Goal: Task Accomplishment & Management: Manage account settings

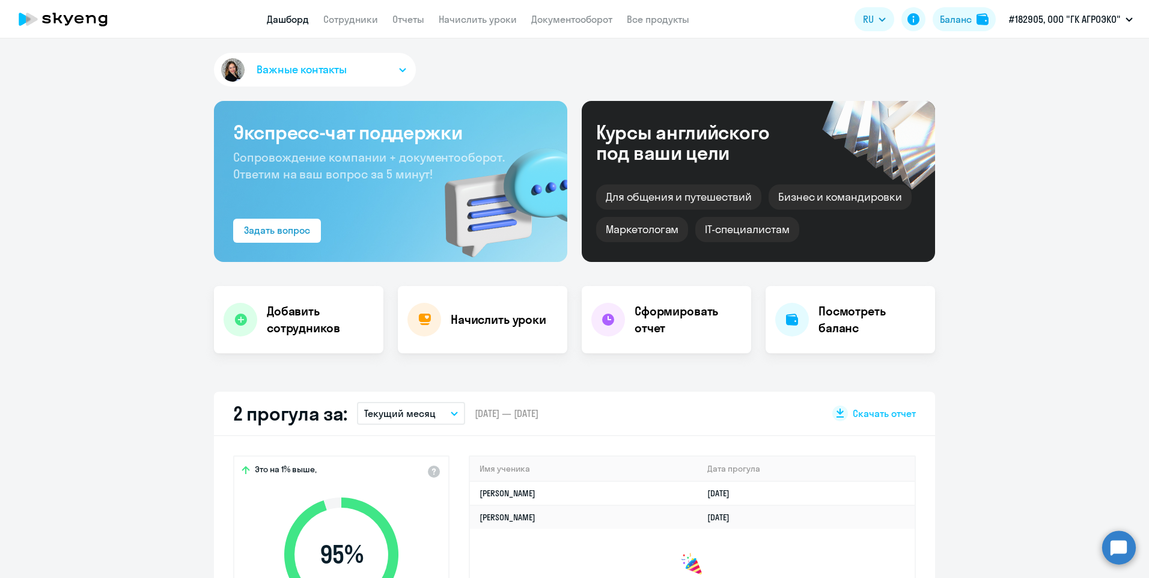
select select "30"
click at [356, 20] on link "Сотрудники" at bounding box center [350, 19] width 55 height 12
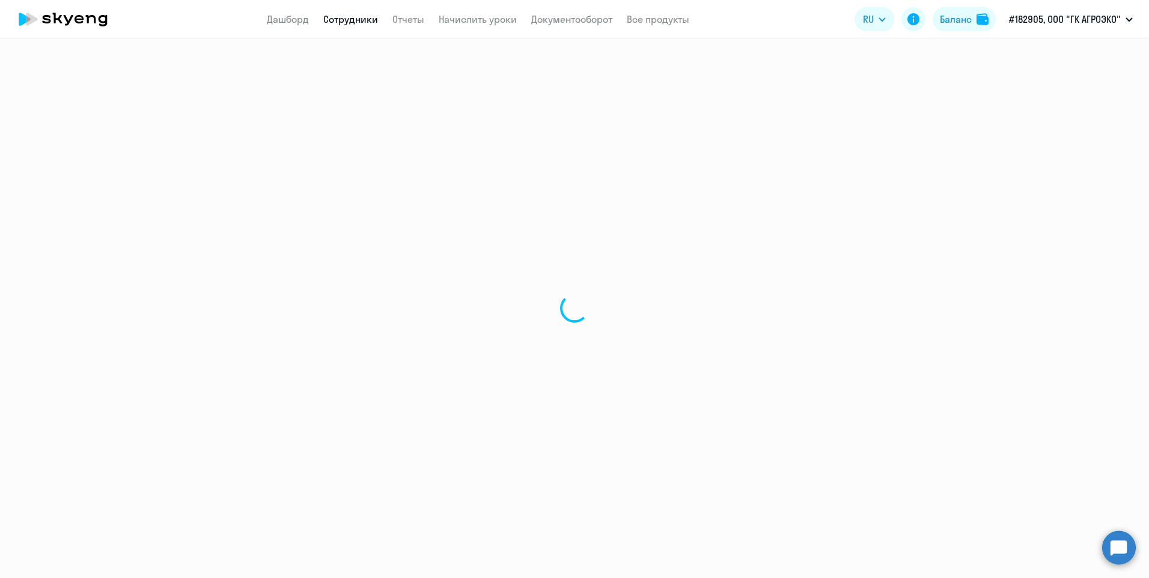
select select "30"
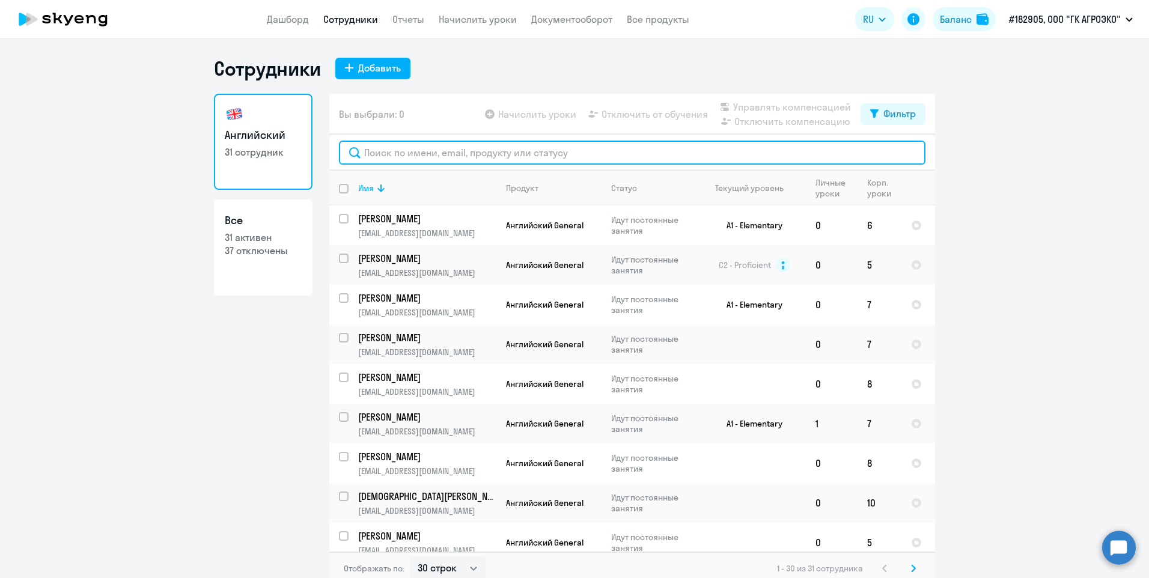
click at [553, 155] on input "text" at bounding box center [632, 153] width 587 height 24
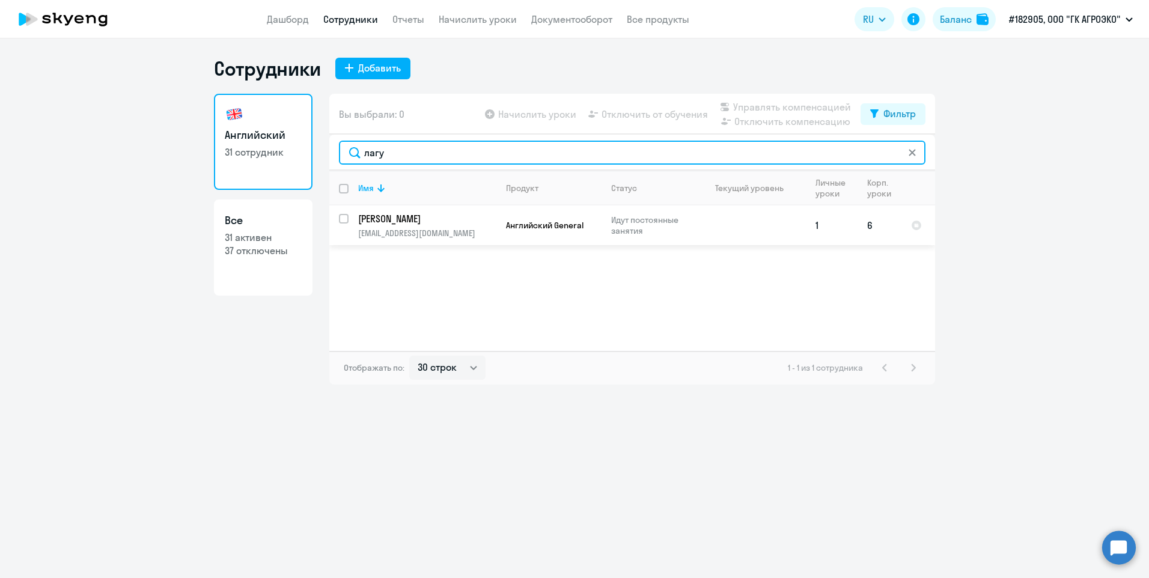
type input "лагу"
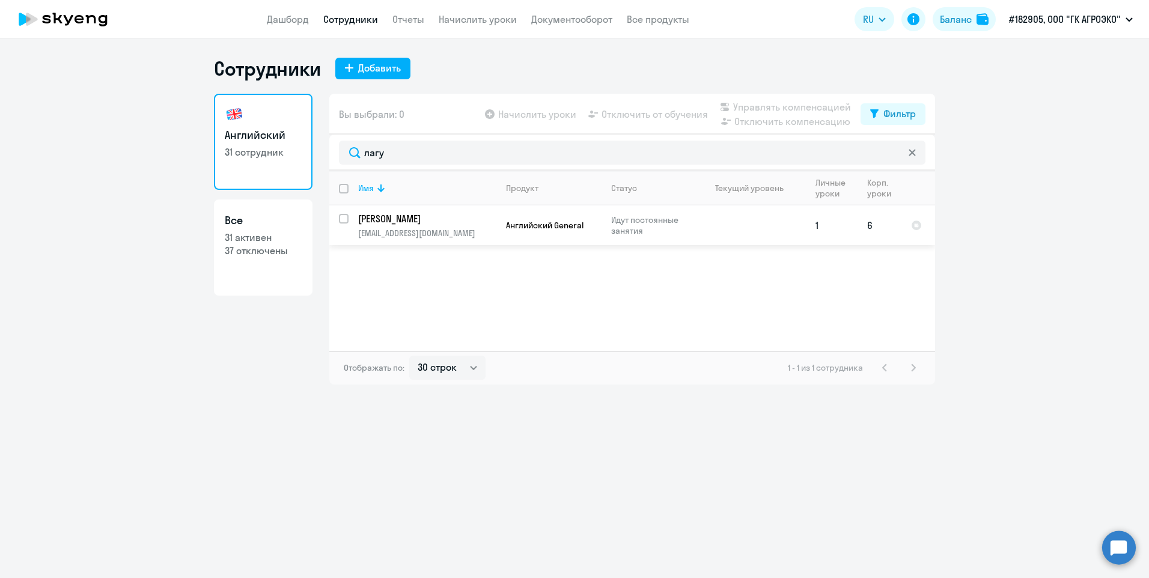
click at [352, 218] on td "[PERSON_NAME] [PERSON_NAME][EMAIL_ADDRESS][DOMAIN_NAME]" at bounding box center [423, 226] width 148 height 40
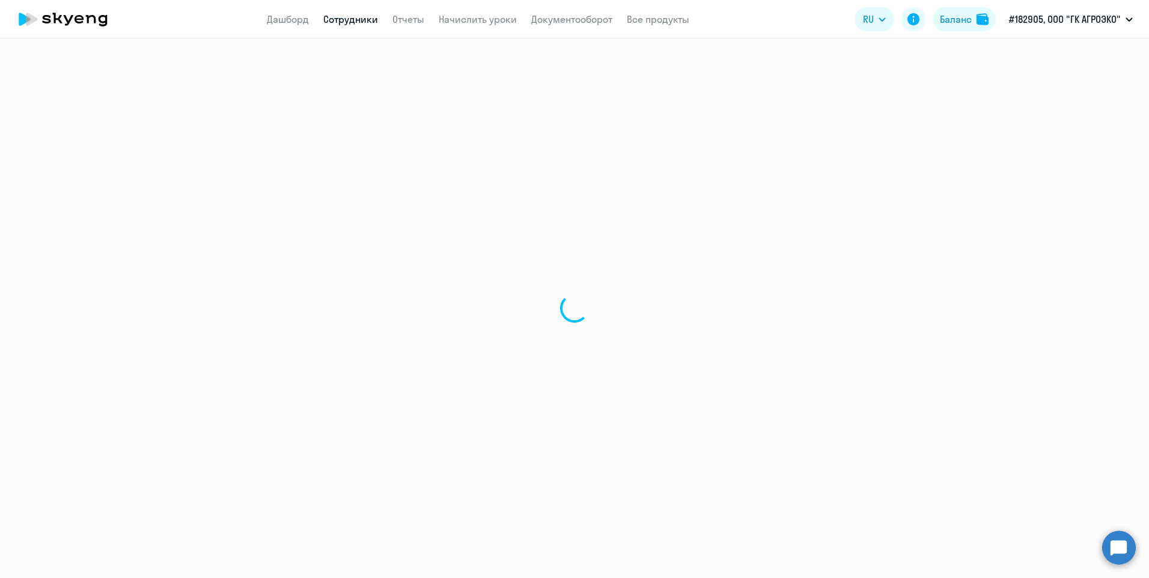
select select "english"
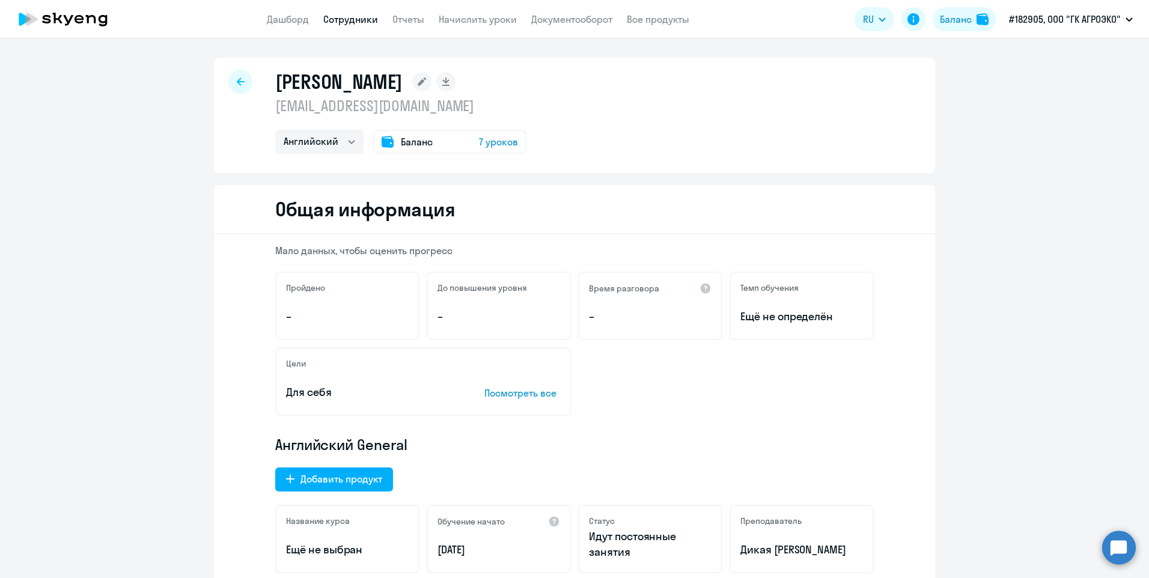
click at [487, 144] on span "7 уроков" at bounding box center [498, 142] width 39 height 14
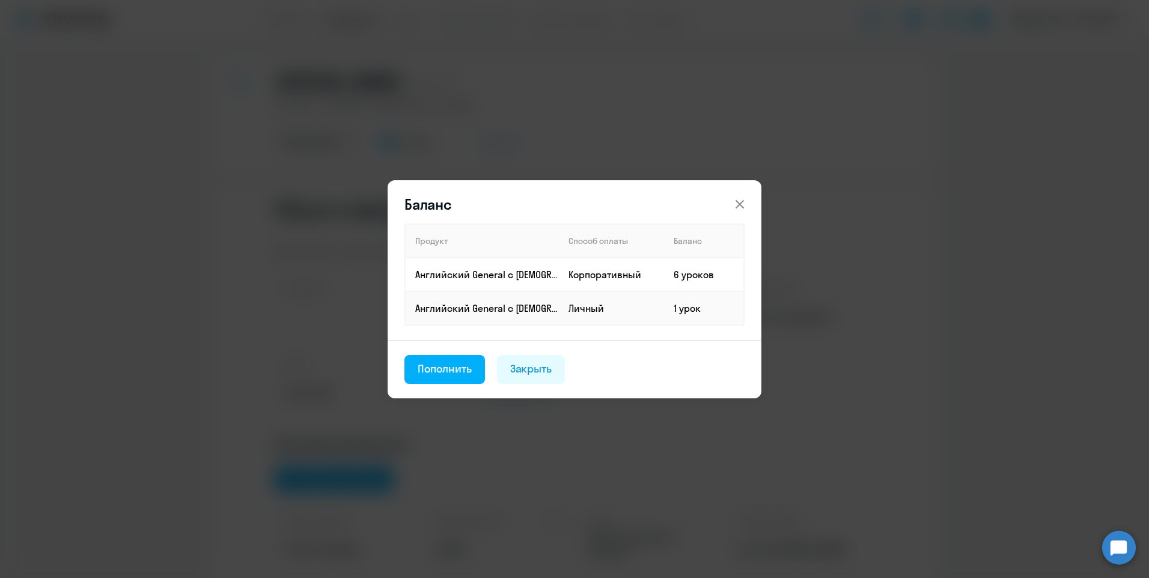
click at [742, 195] on button at bounding box center [740, 204] width 24 height 24
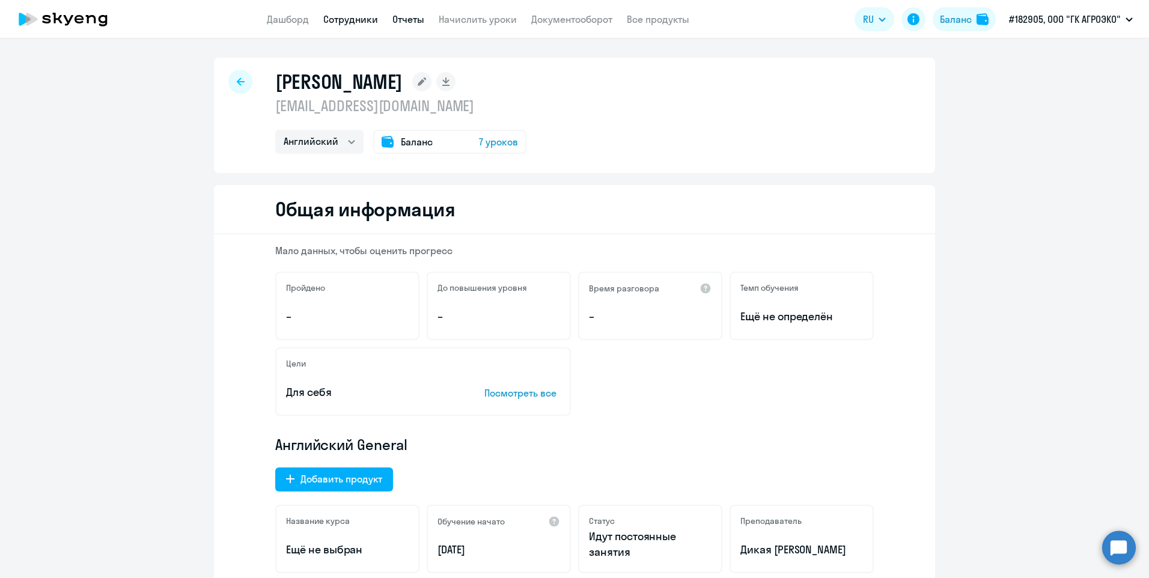
click at [414, 21] on link "Отчеты" at bounding box center [408, 19] width 32 height 12
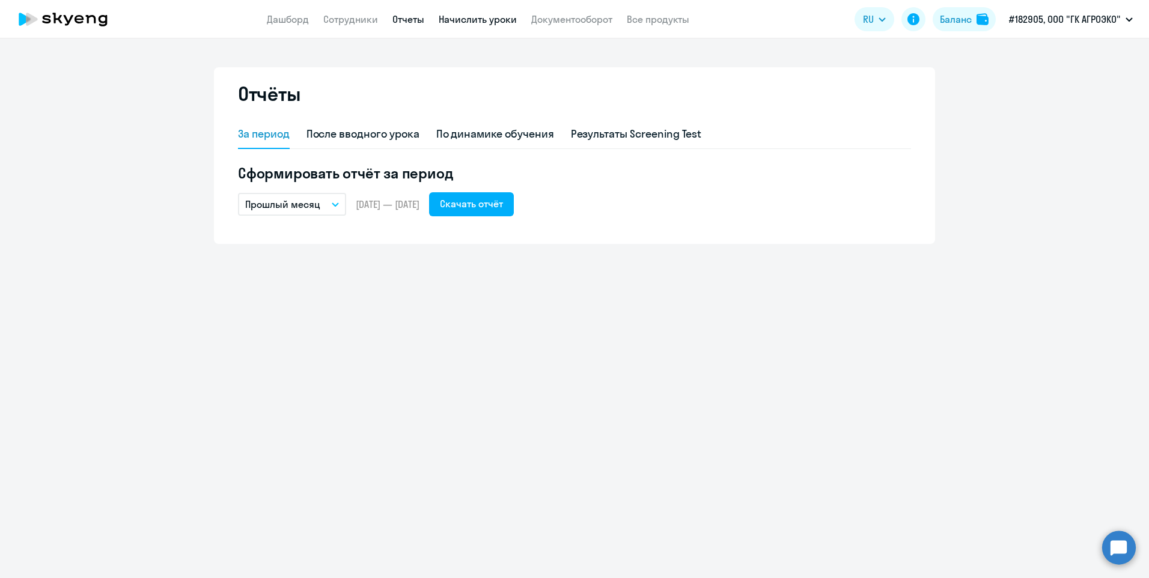
click at [459, 23] on link "Начислить уроки" at bounding box center [478, 19] width 78 height 12
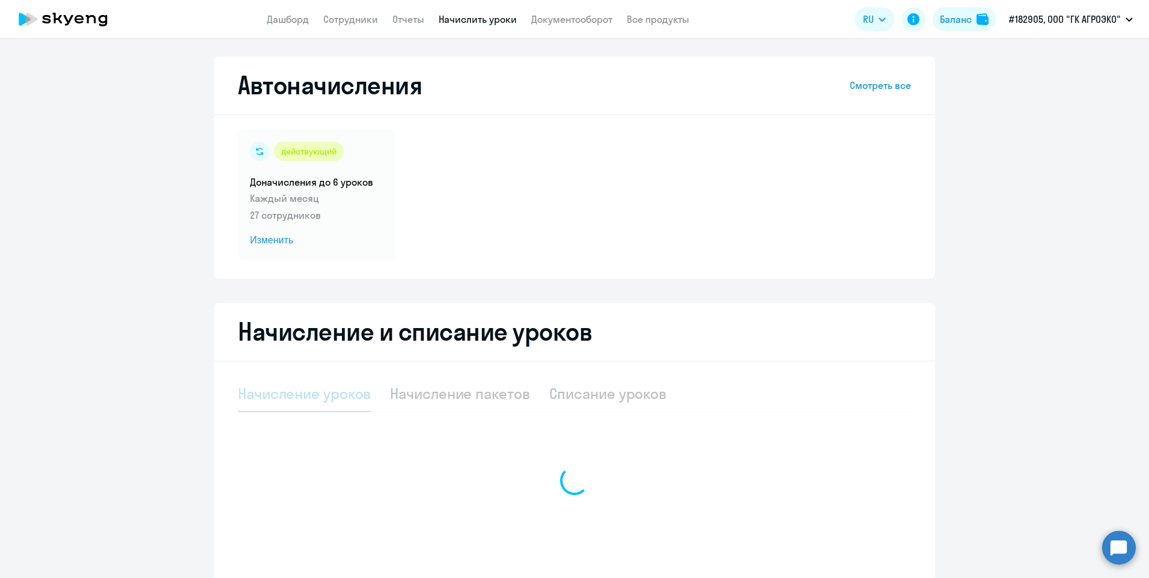
select select "10"
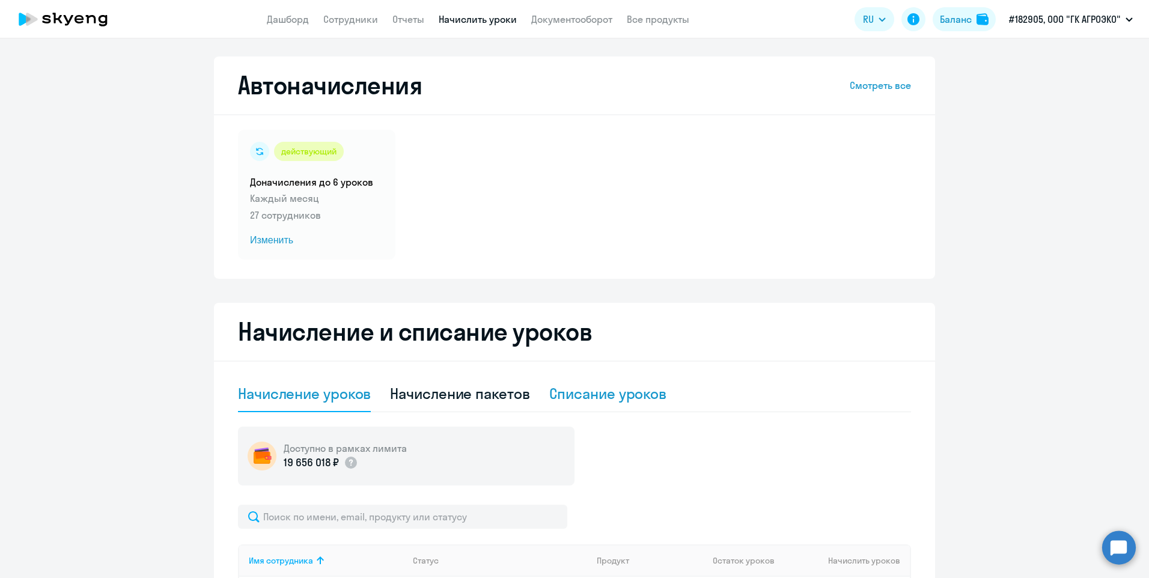
click at [608, 406] on div "Списание уроков" at bounding box center [608, 394] width 118 height 36
select select "10"
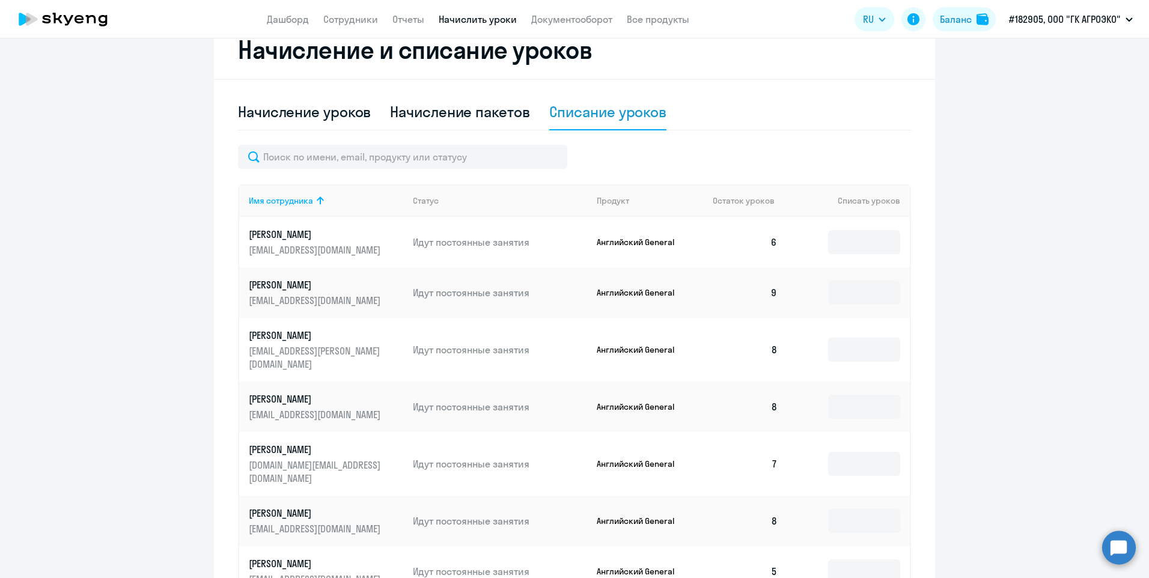
scroll to position [300, 0]
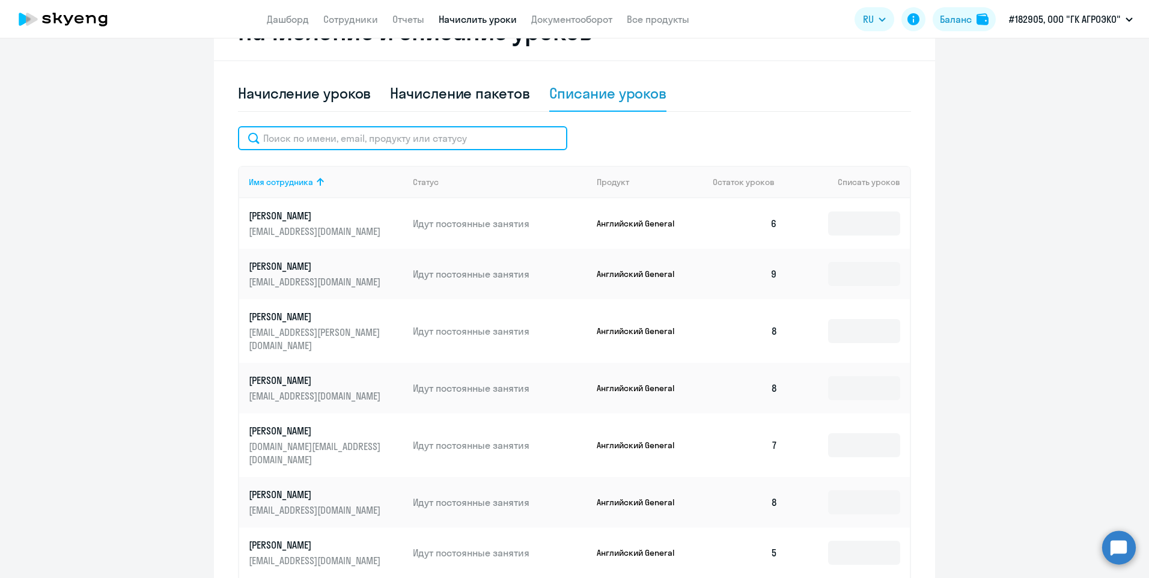
click at [406, 144] on input "text" at bounding box center [402, 138] width 329 height 24
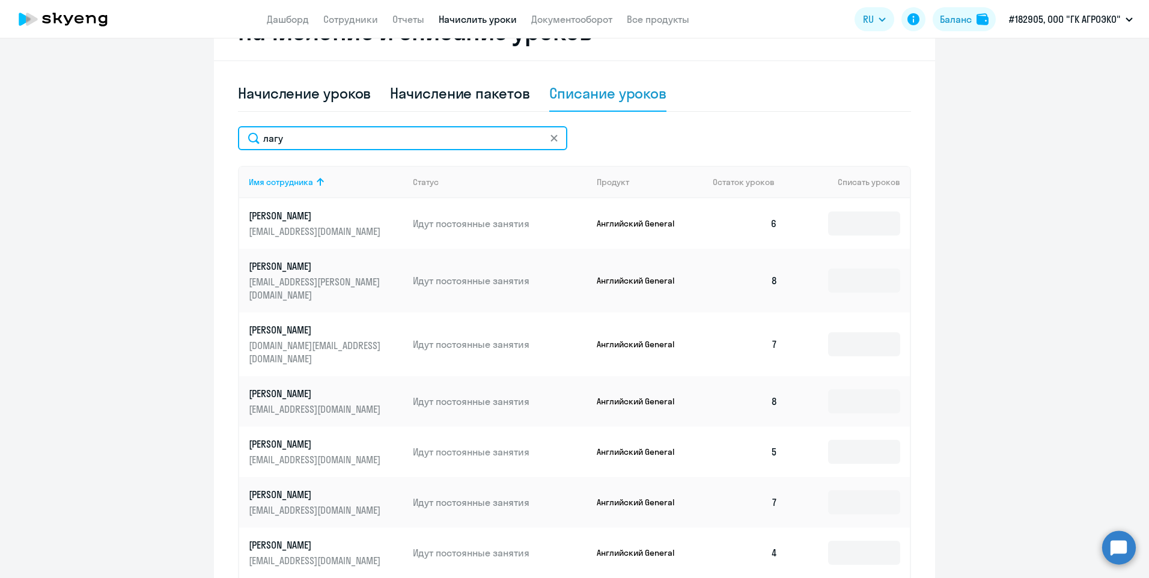
scroll to position [169, 0]
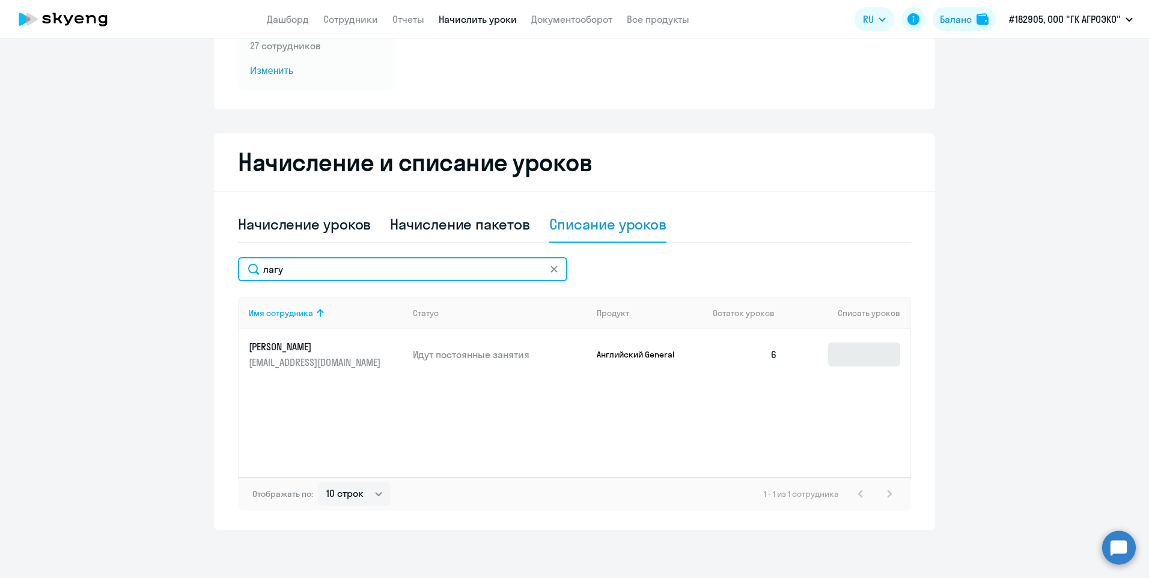
type input "лагу"
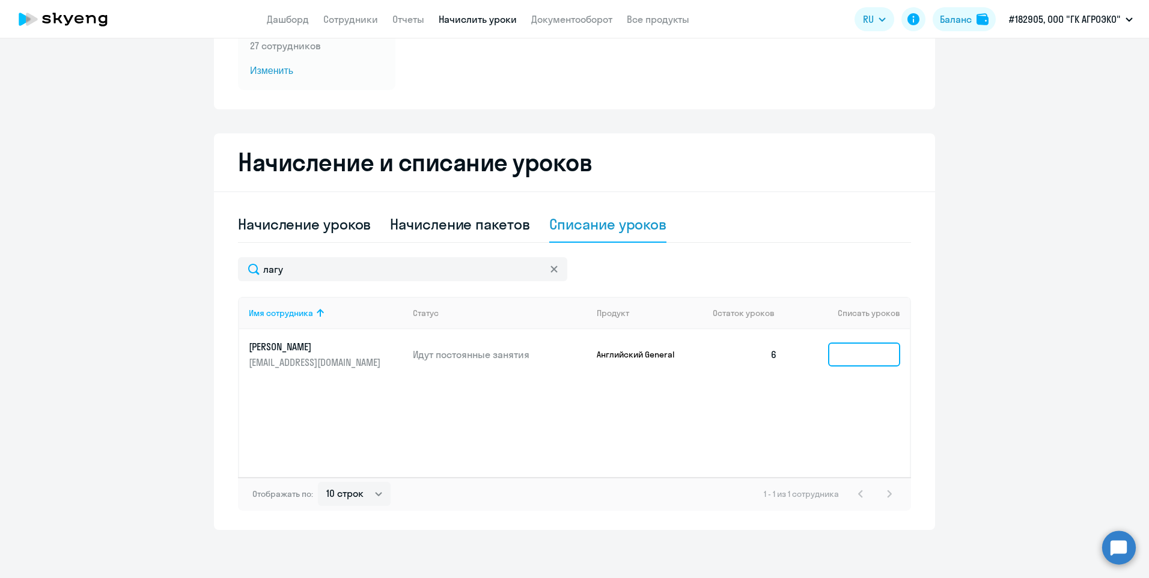
click at [860, 355] on input at bounding box center [864, 355] width 72 height 24
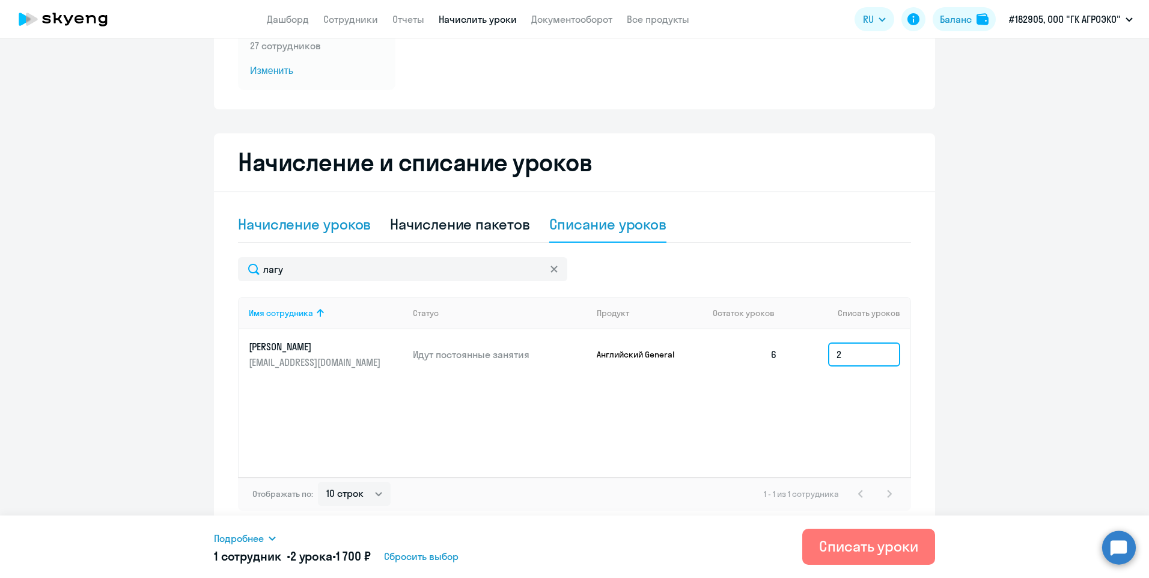
type input "2"
click at [341, 225] on div "Начисление уроков" at bounding box center [304, 224] width 133 height 19
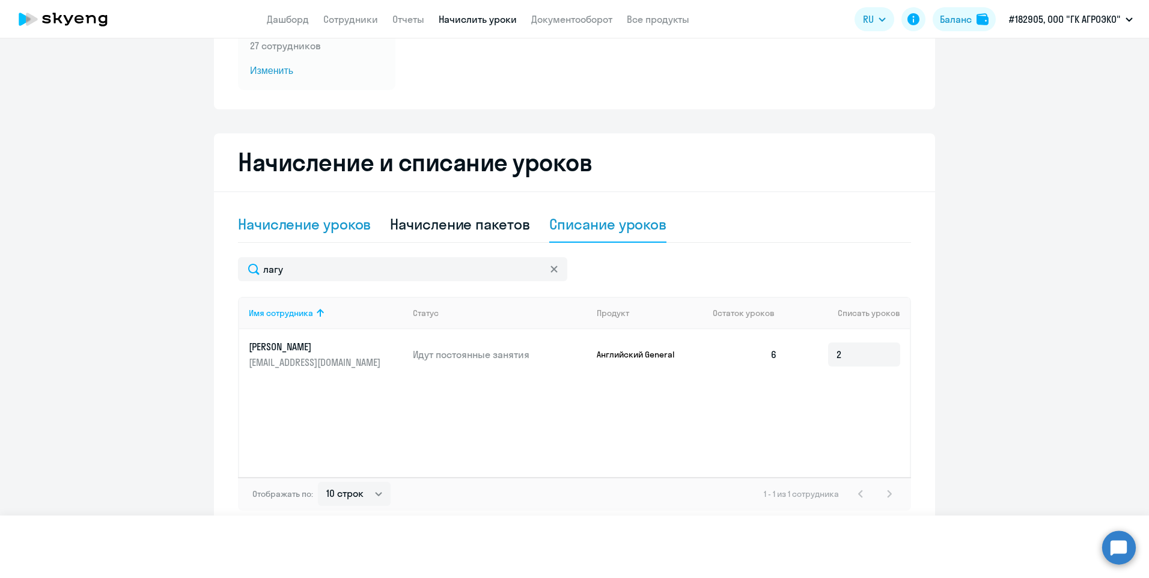
select select "10"
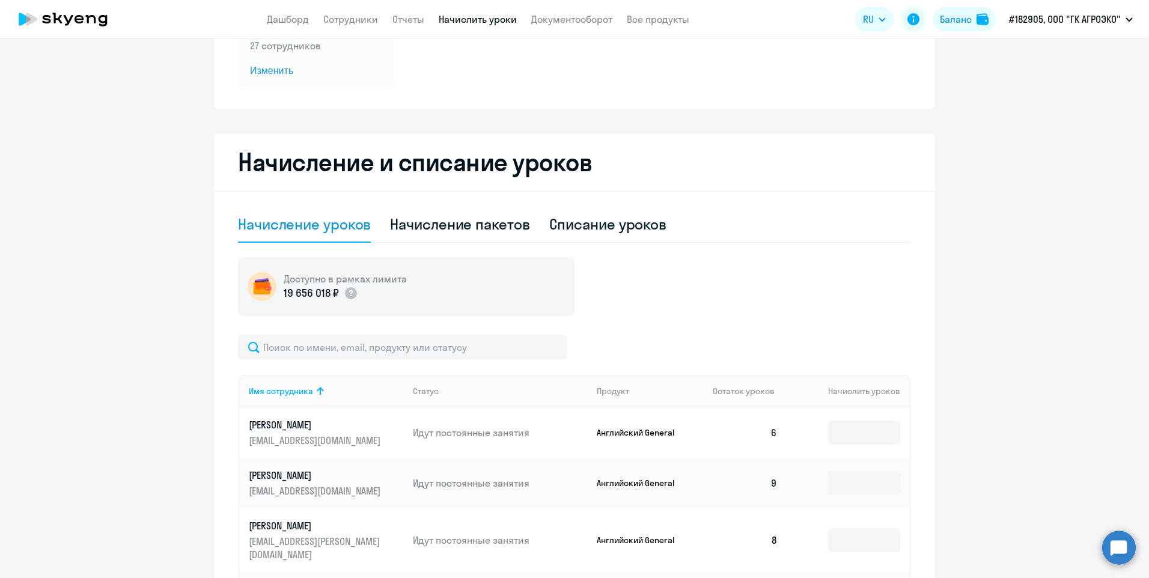
scroll to position [290, 0]
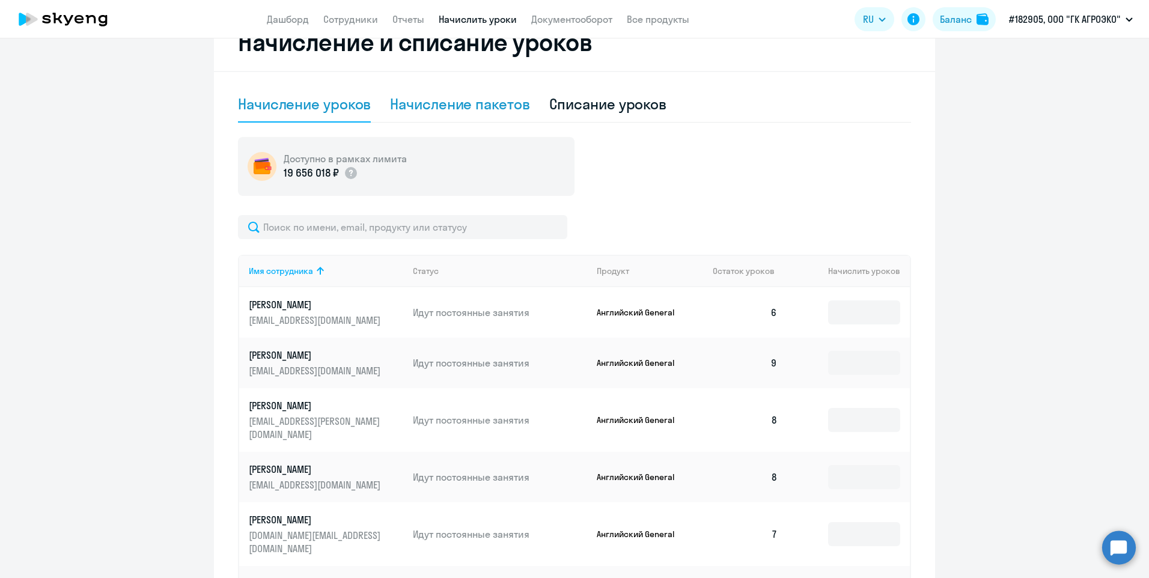
click at [442, 102] on div "Начисление пакетов" at bounding box center [459, 103] width 139 height 19
select select "10"
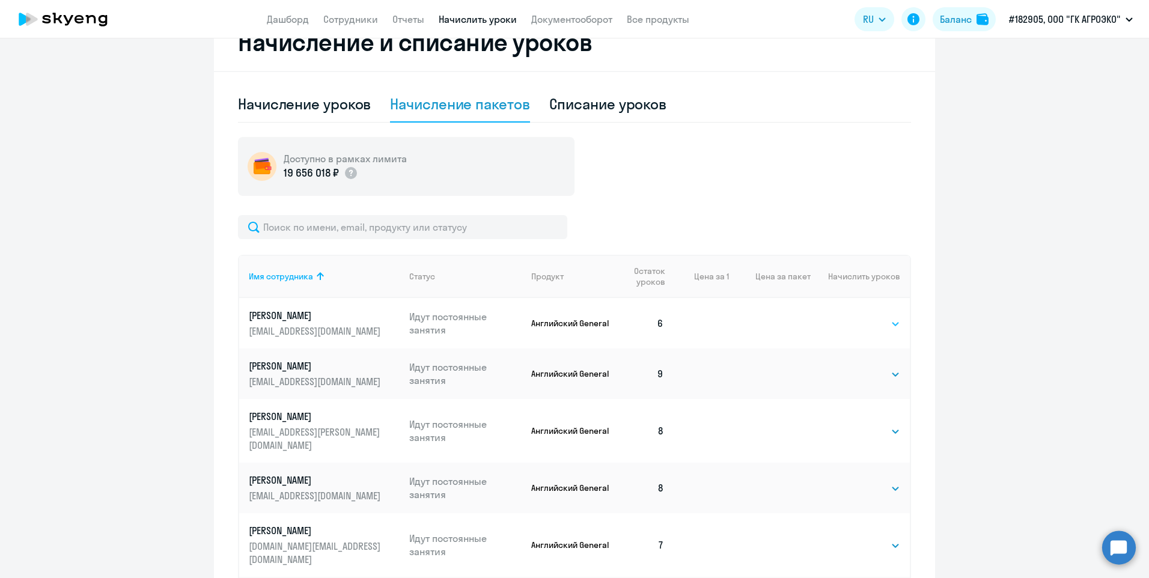
click at [858, 326] on select "Выбрать 4 8 16 32 64" at bounding box center [875, 324] width 49 height 14
click at [990, 300] on ng-component "Автоначисления Смотреть все действующий Доначисления до 6 уроков Каждый месяц 2…" at bounding box center [574, 311] width 1149 height 1089
click at [851, 327] on select "Выбрать 4 8 16 32 64" at bounding box center [875, 324] width 49 height 14
click at [983, 323] on ng-component "Автоначисления Смотреть все действующий Доначисления до 6 уроков Каждый месяц 2…" at bounding box center [574, 311] width 1149 height 1089
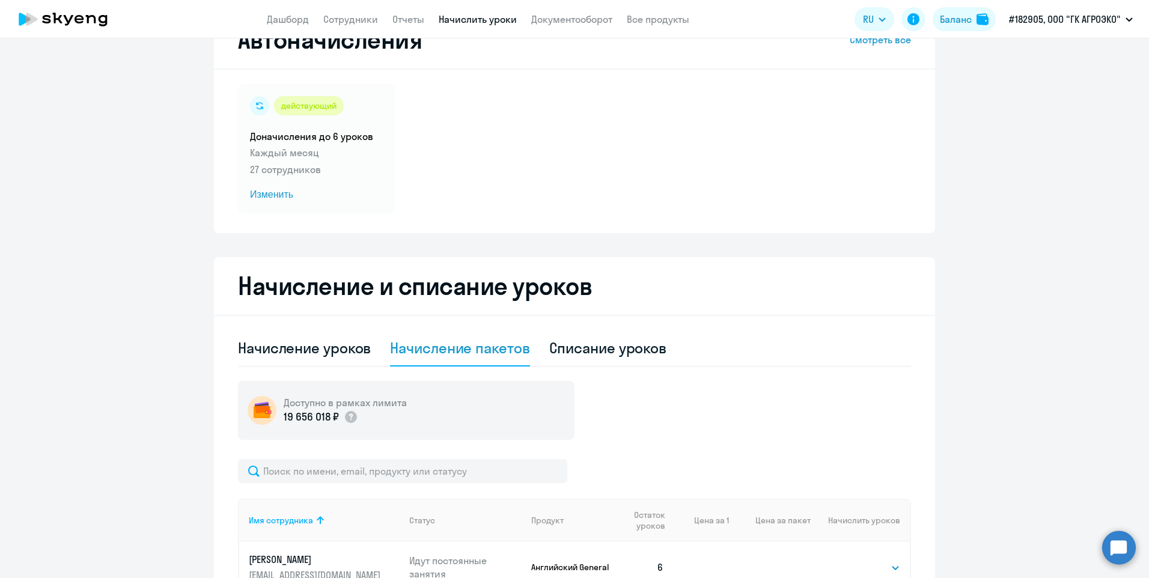
scroll to position [0, 0]
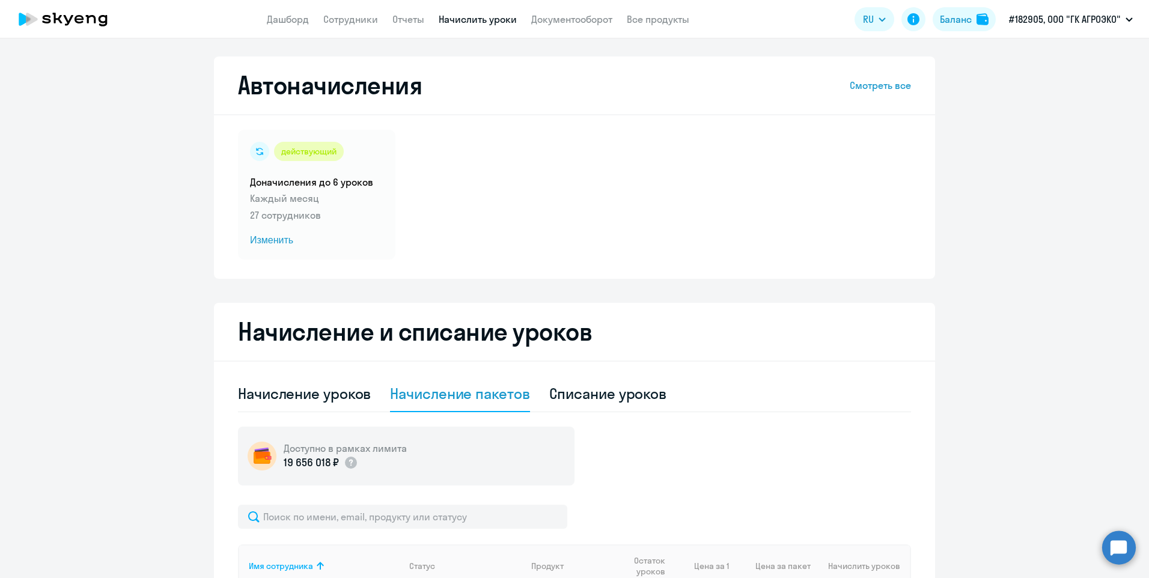
click at [683, 174] on div "действующий Доначисления до 6 уроков Каждый месяц 27 сотрудников Изменить" at bounding box center [574, 195] width 673 height 130
click at [609, 401] on div "Списание уроков" at bounding box center [608, 393] width 118 height 19
select select "10"
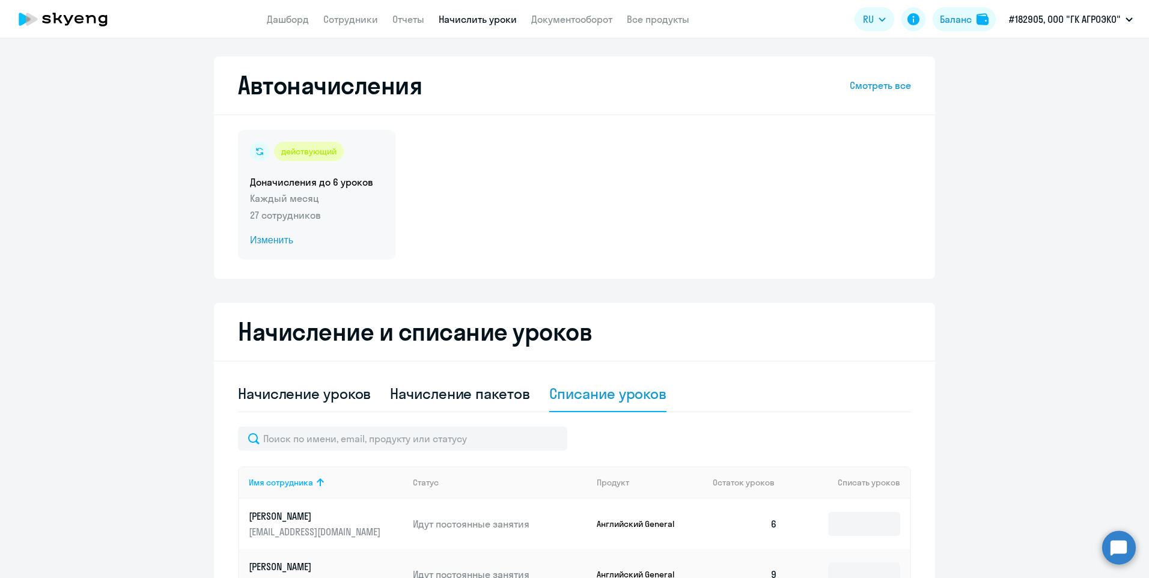
click at [258, 244] on span "Изменить" at bounding box center [316, 240] width 133 height 14
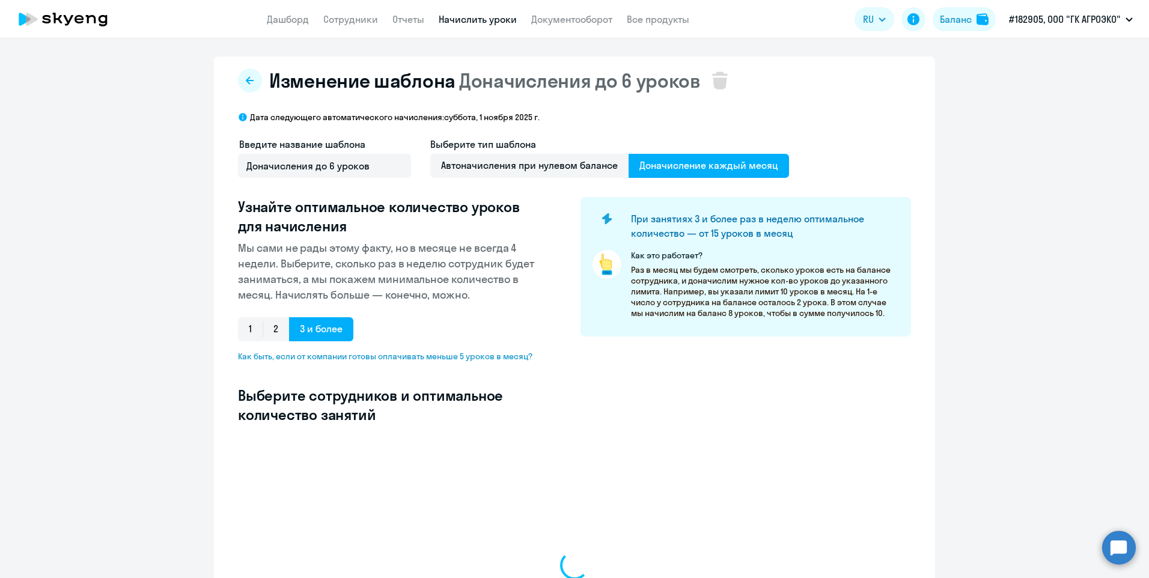
select select "10"
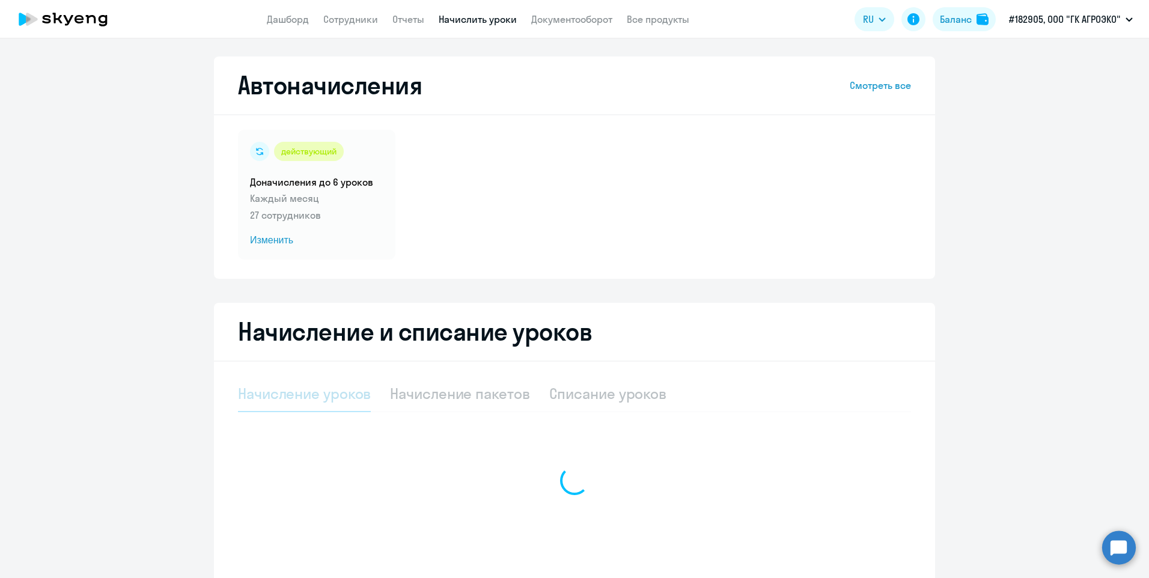
select select "10"
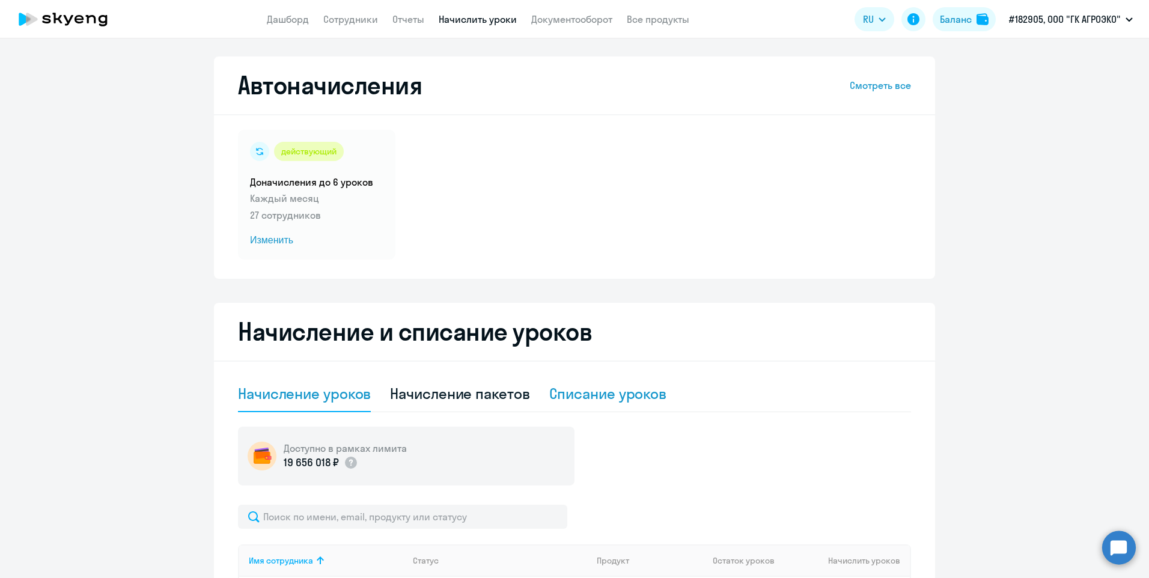
click at [572, 397] on div "Списание уроков" at bounding box center [608, 393] width 118 height 19
select select "10"
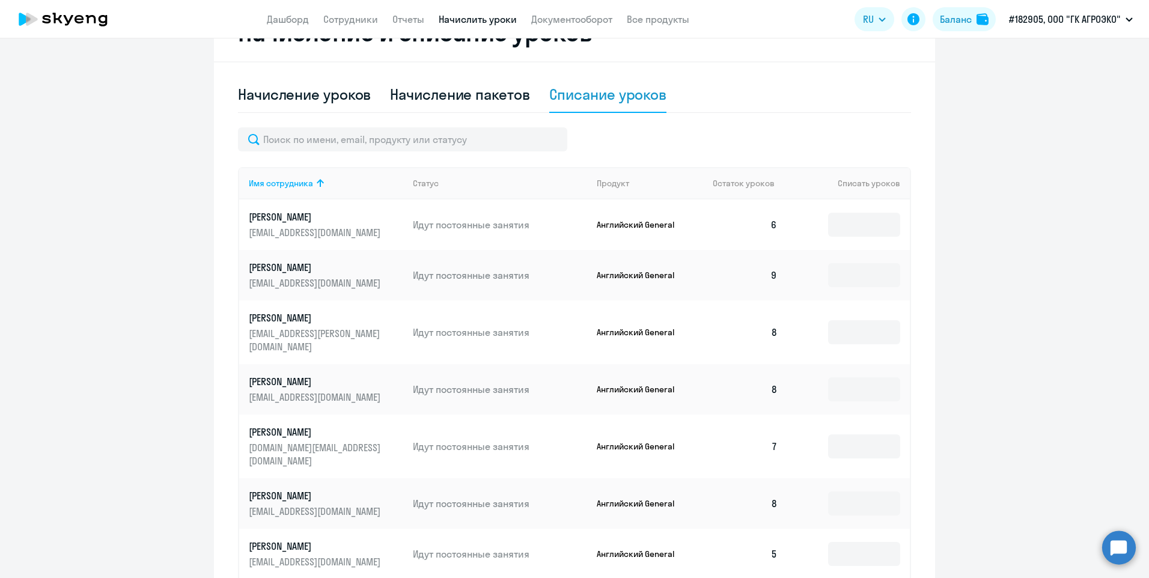
scroll to position [300, 0]
click at [861, 221] on input at bounding box center [864, 224] width 72 height 24
type input "2"
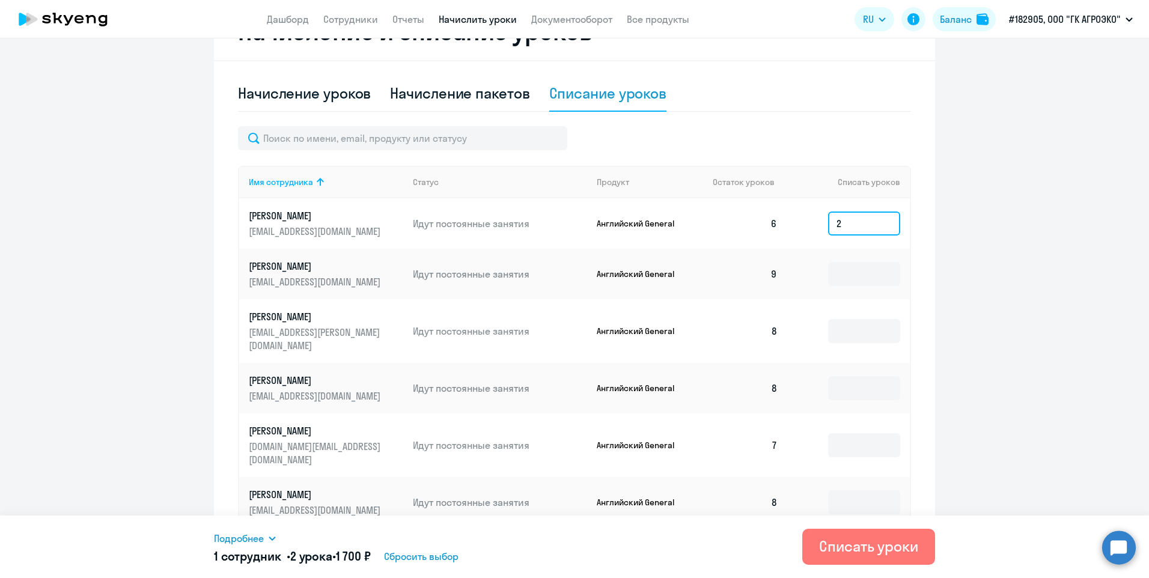
drag, startPoint x: 843, startPoint y: 224, endPoint x: 817, endPoint y: 228, distance: 26.2
click at [817, 228] on td "2" at bounding box center [848, 223] width 123 height 50
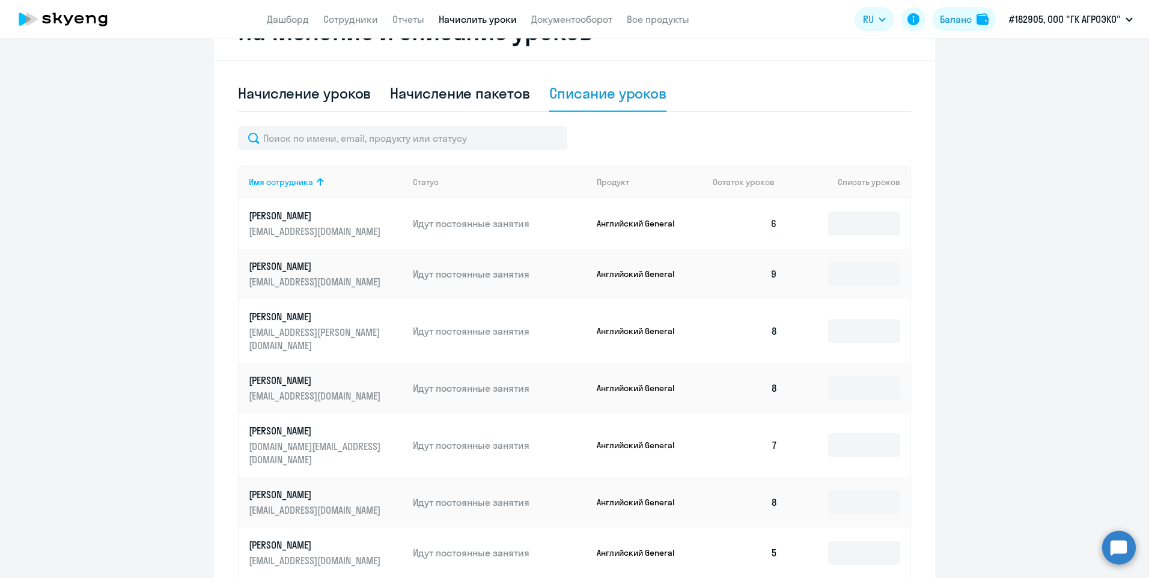
drag, startPoint x: 982, startPoint y: 276, endPoint x: 1013, endPoint y: 272, distance: 31.6
click at [983, 277] on ng-component "Автоначисления Смотреть все действующий Доначисления до 6 уроков Каждый месяц 2…" at bounding box center [574, 261] width 1149 height 1011
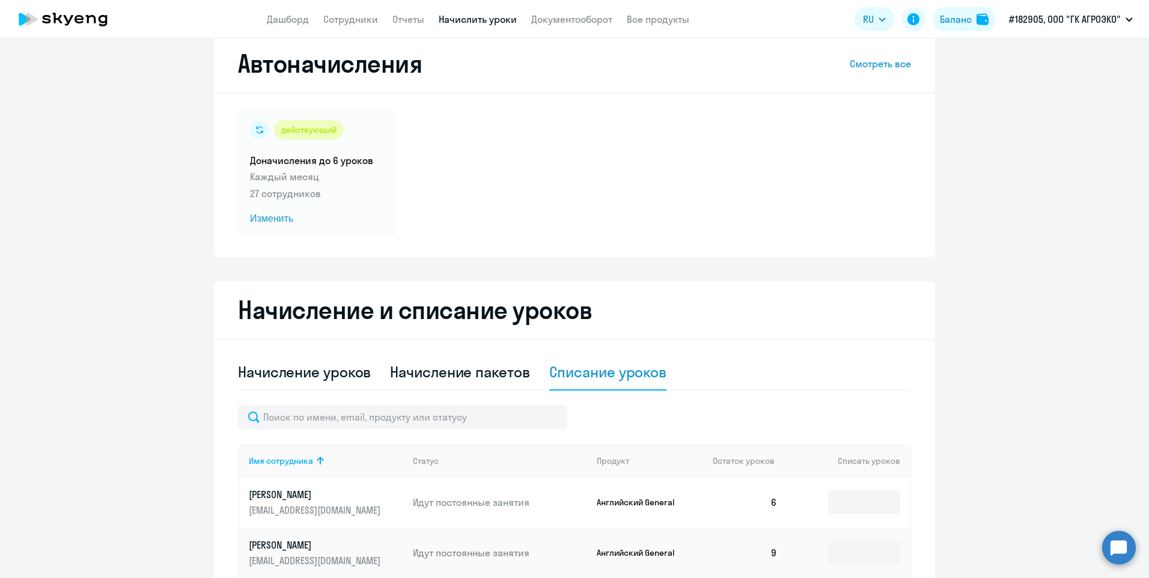
scroll to position [0, 0]
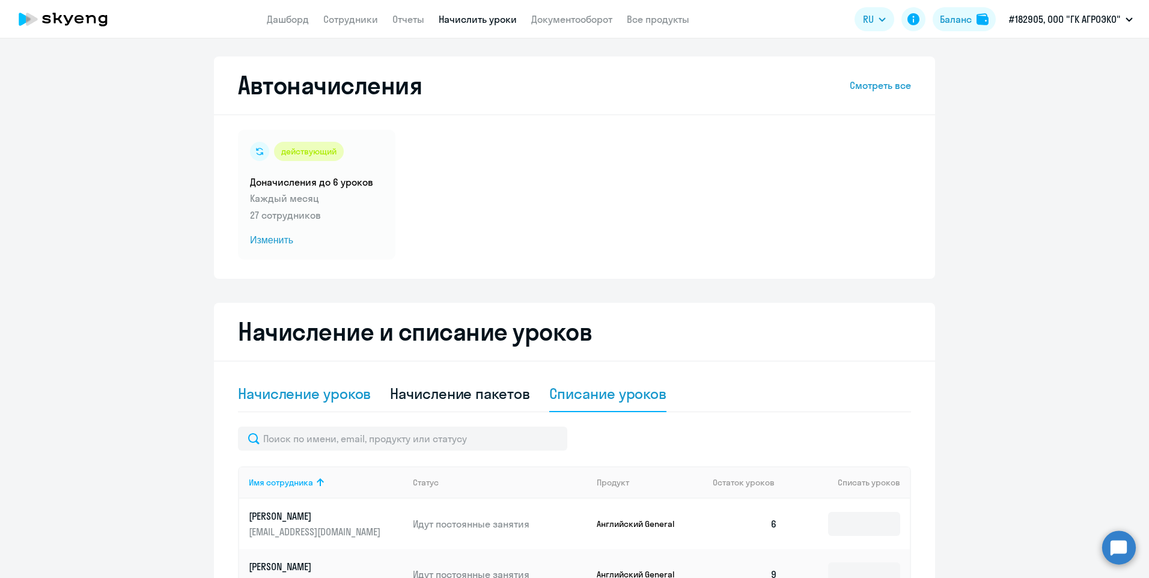
click at [305, 392] on div "Начисление уроков" at bounding box center [304, 393] width 133 height 19
select select "10"
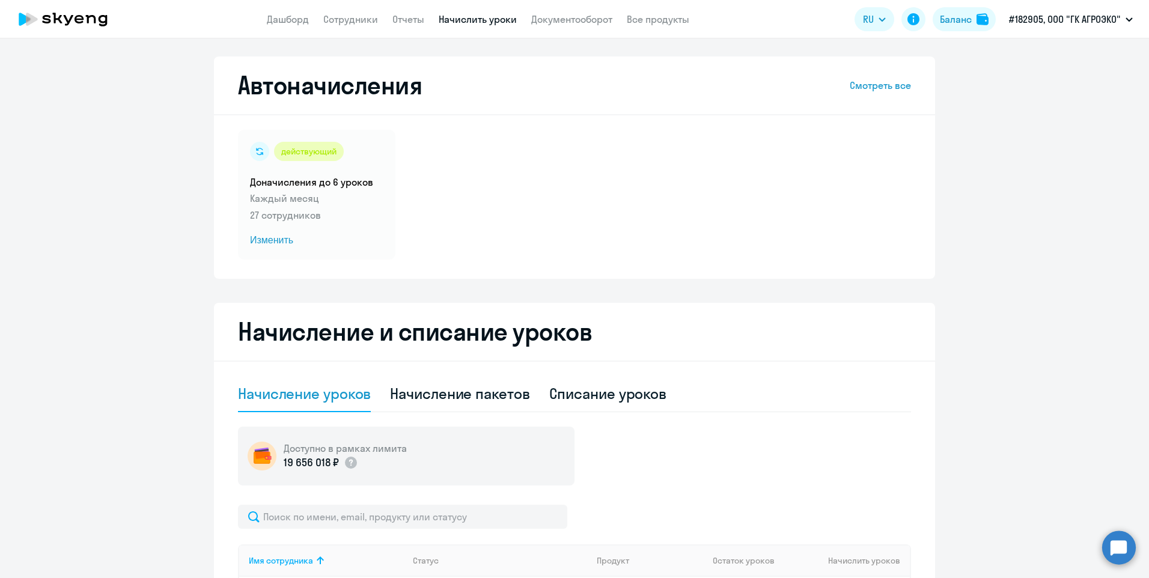
scroll to position [180, 0]
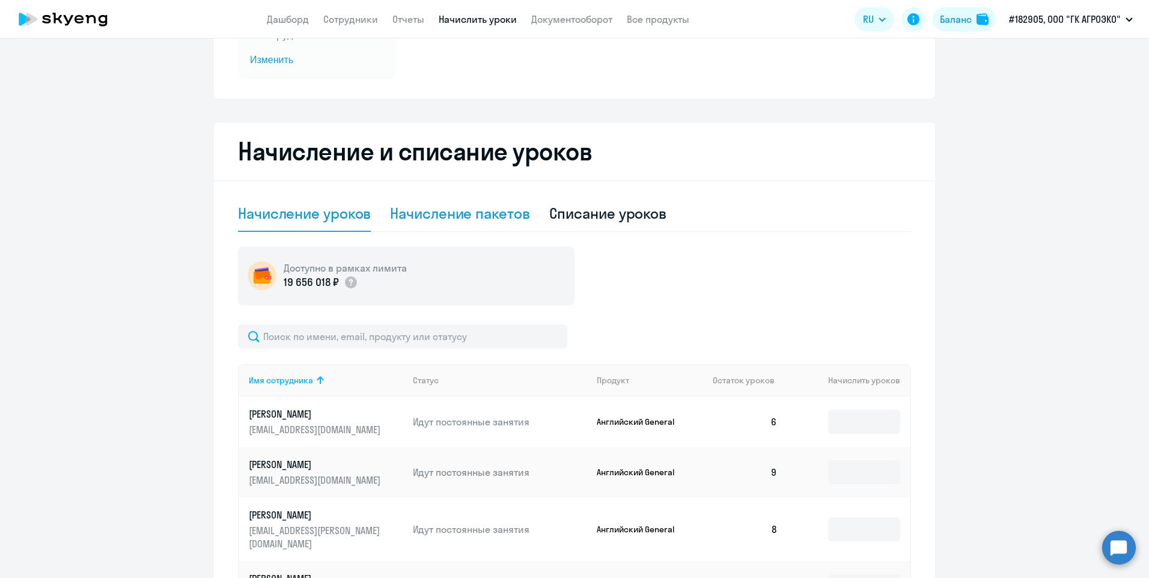
click at [475, 210] on div "Начисление пакетов" at bounding box center [459, 213] width 139 height 19
select select "10"
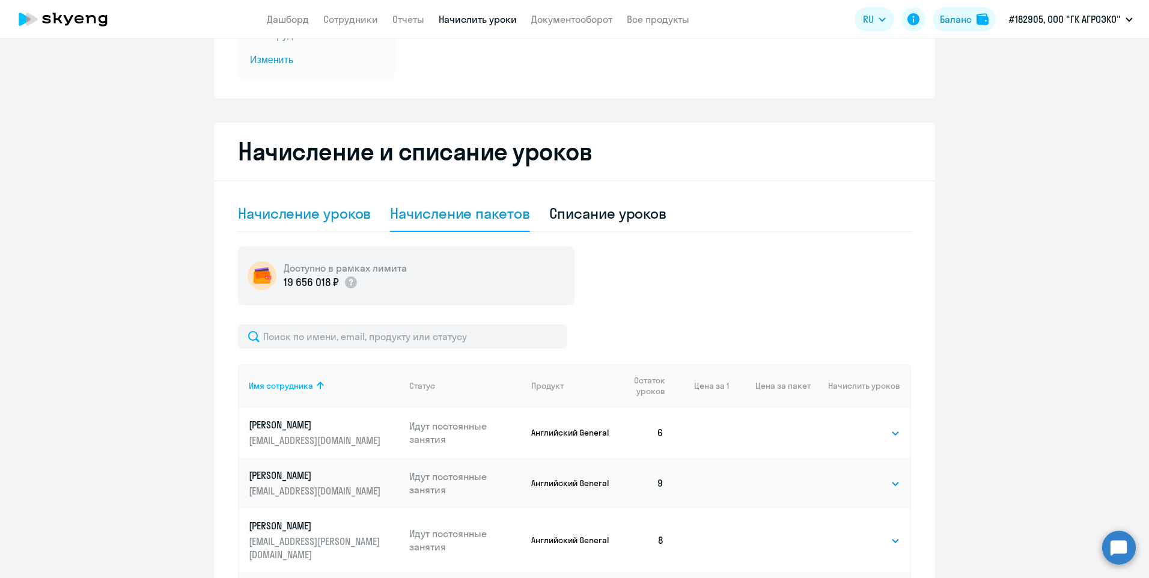
click at [327, 210] on div "Начисление уроков" at bounding box center [304, 213] width 133 height 19
select select "10"
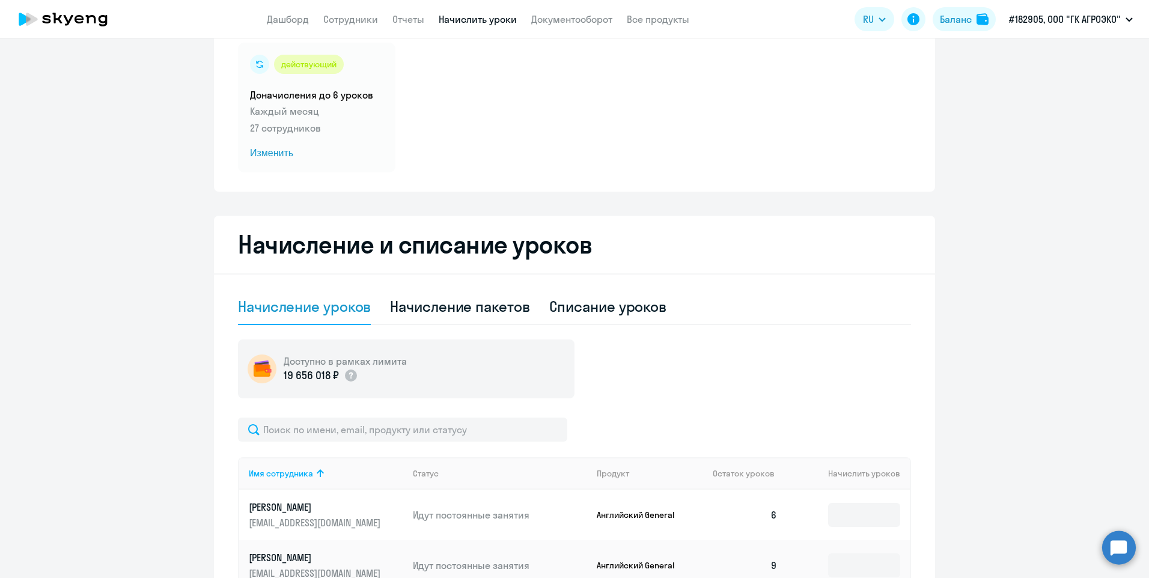
scroll to position [0, 0]
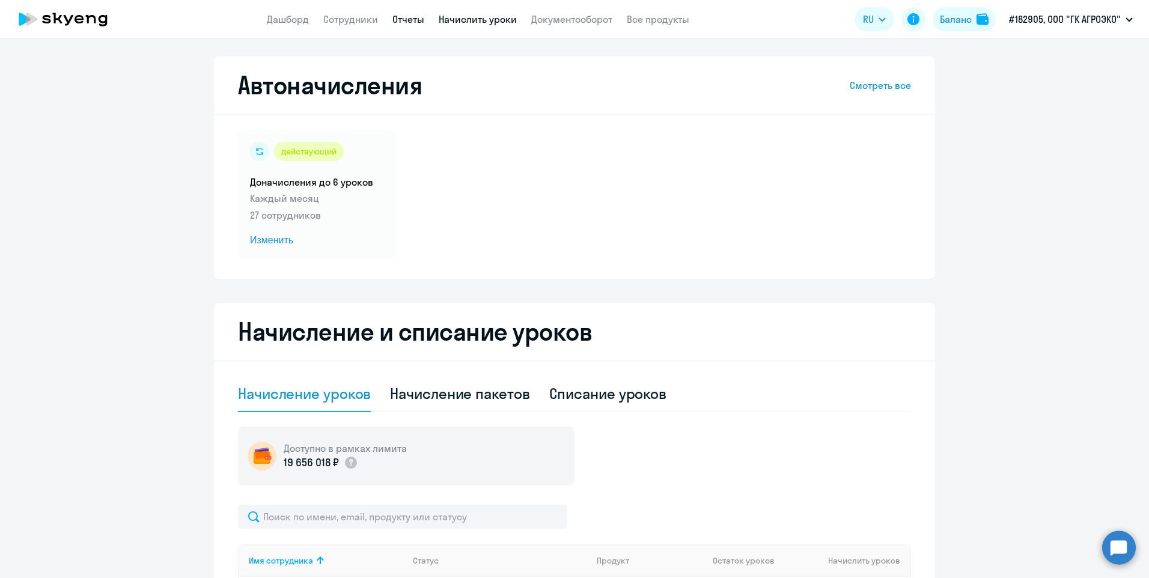
click at [411, 25] on link "Отчеты" at bounding box center [408, 19] width 32 height 12
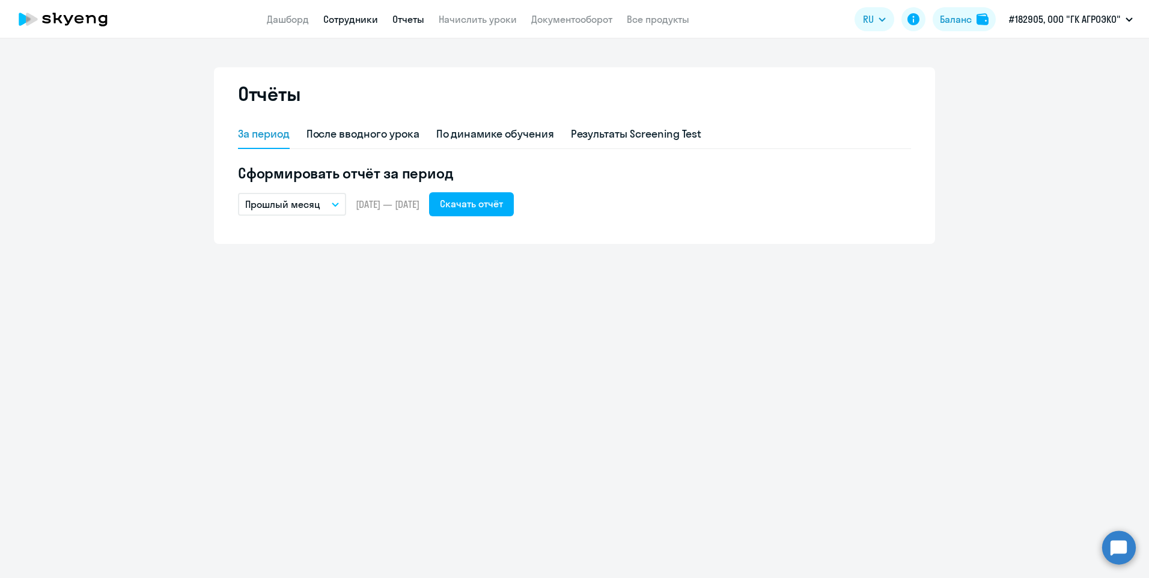
click at [365, 14] on link "Сотрудники" at bounding box center [350, 19] width 55 height 12
select select "30"
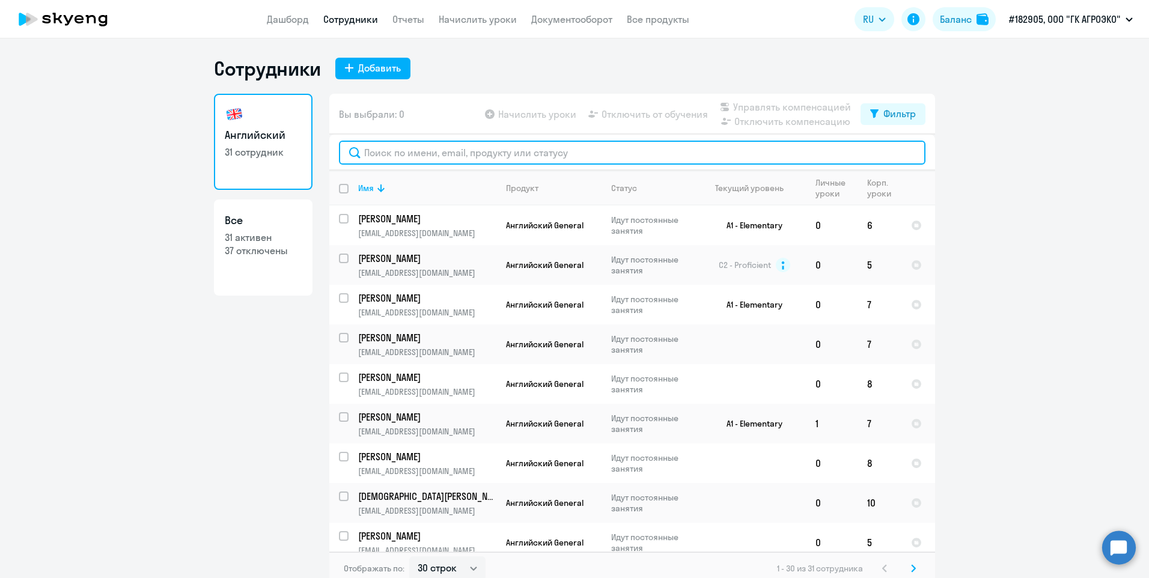
click at [409, 159] on input "text" at bounding box center [632, 153] width 587 height 24
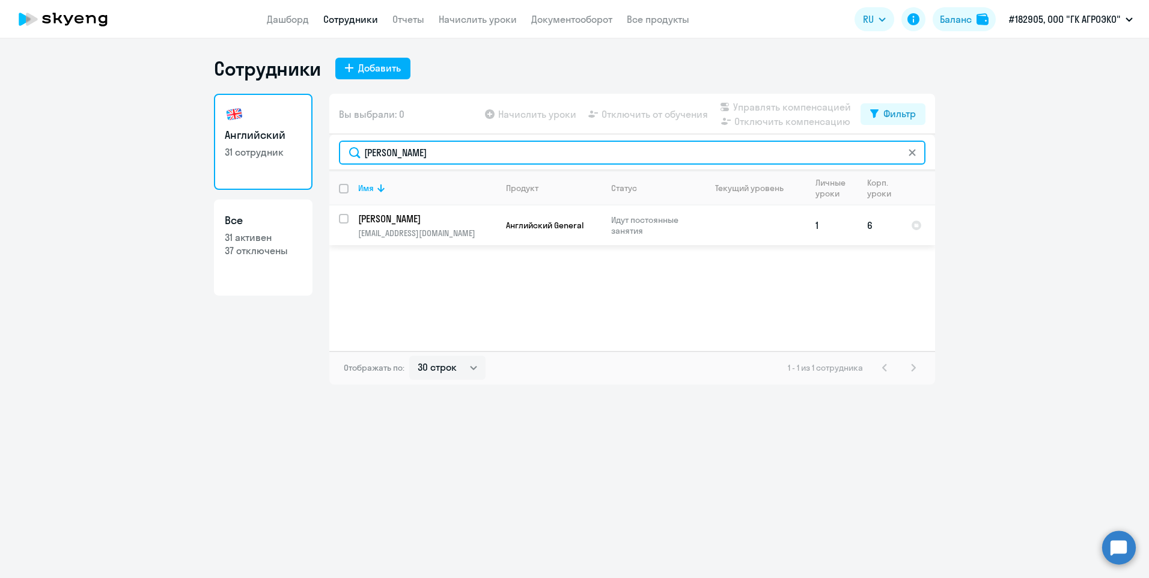
type input "[PERSON_NAME]"
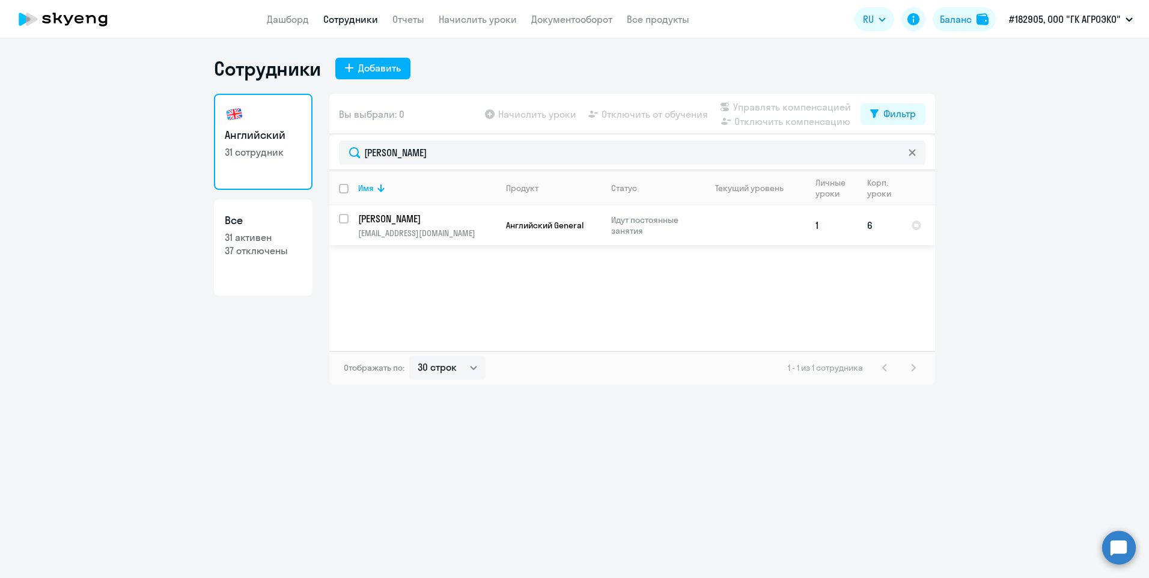
click at [340, 216] on input "select row 40936333" at bounding box center [351, 226] width 24 height 24
checkbox input "true"
click at [490, 227] on td "[PERSON_NAME] [PERSON_NAME][EMAIL_ADDRESS][DOMAIN_NAME]" at bounding box center [423, 226] width 148 height 40
select select "english"
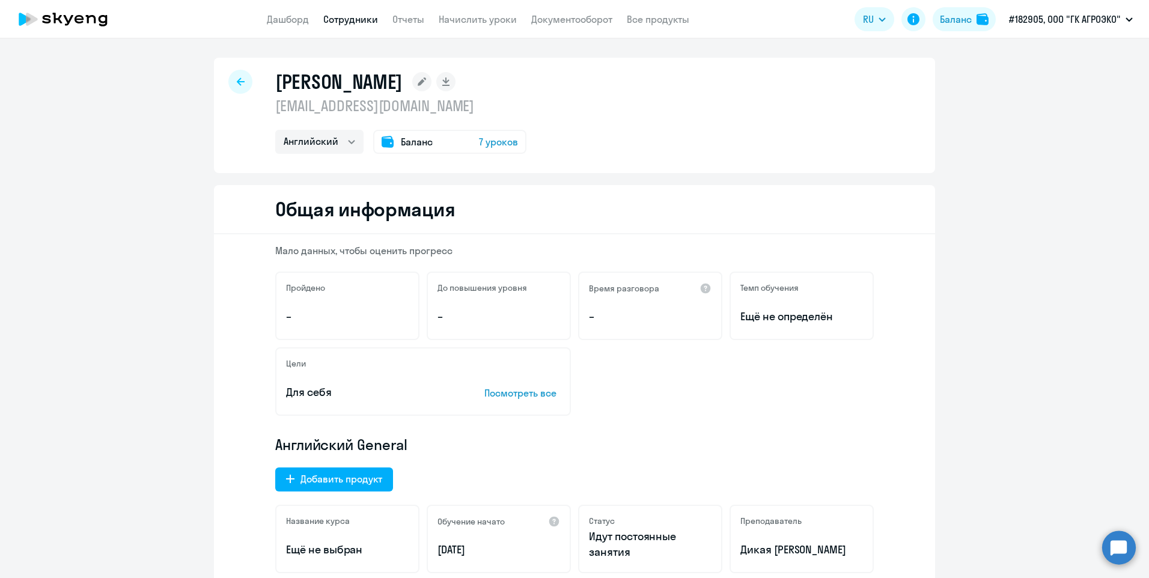
click at [503, 141] on span "7 уроков" at bounding box center [498, 142] width 39 height 14
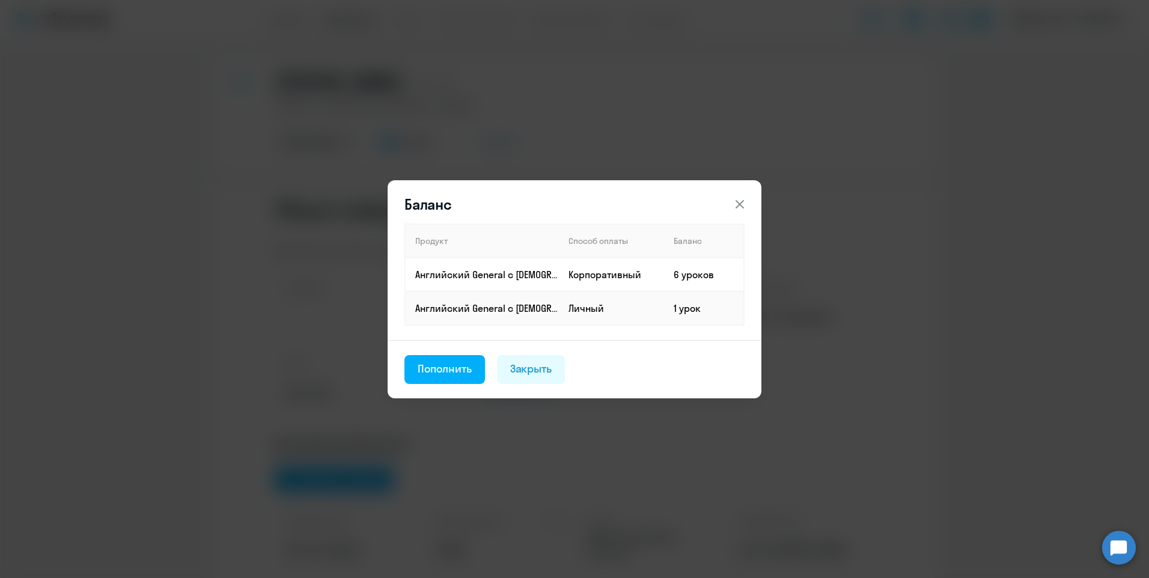
click at [751, 204] on button at bounding box center [740, 204] width 24 height 24
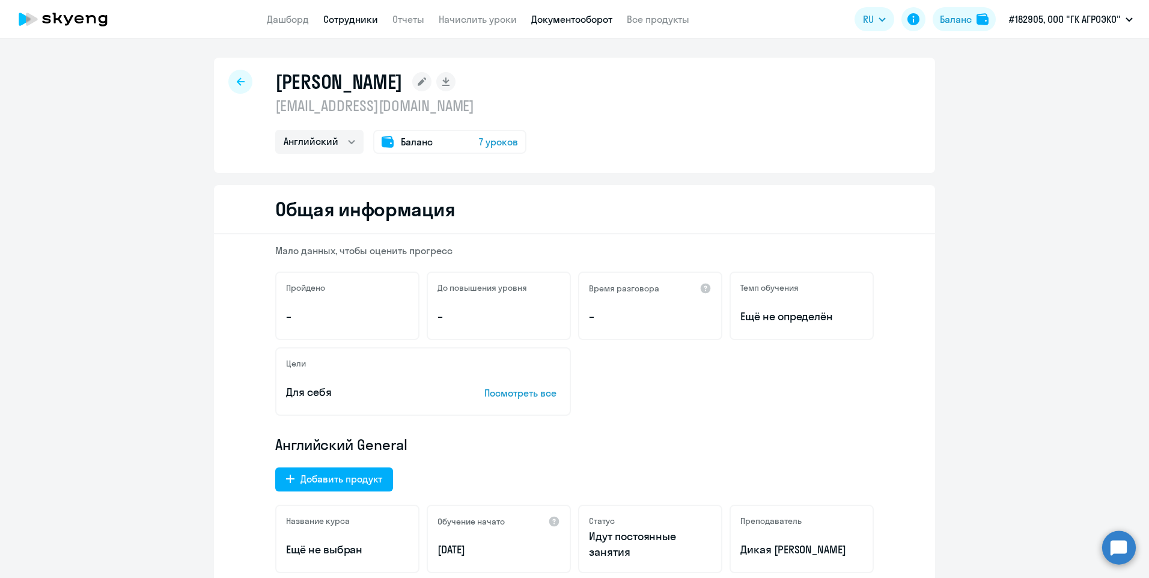
click at [571, 23] on link "Документооборот" at bounding box center [571, 19] width 81 height 12
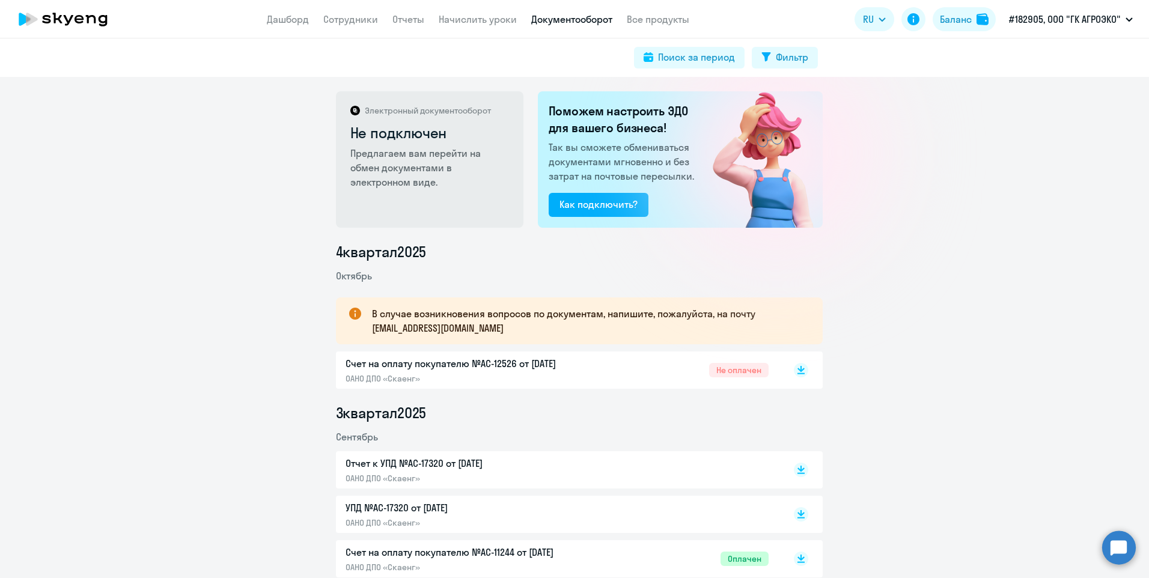
click at [397, 22] on link "Отчеты" at bounding box center [408, 19] width 32 height 12
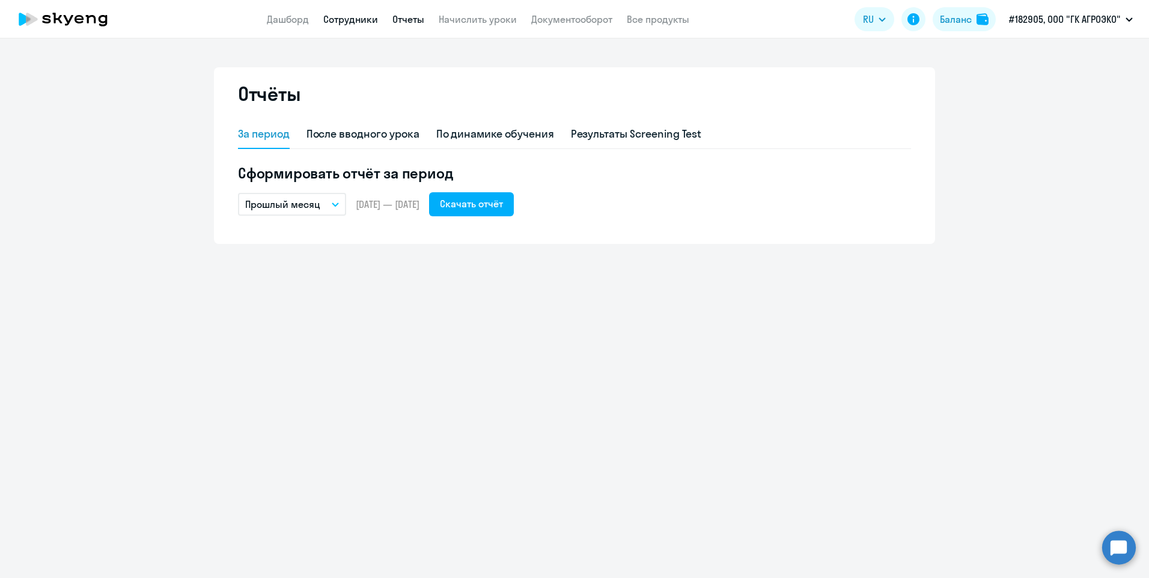
click at [349, 22] on link "Сотрудники" at bounding box center [350, 19] width 55 height 12
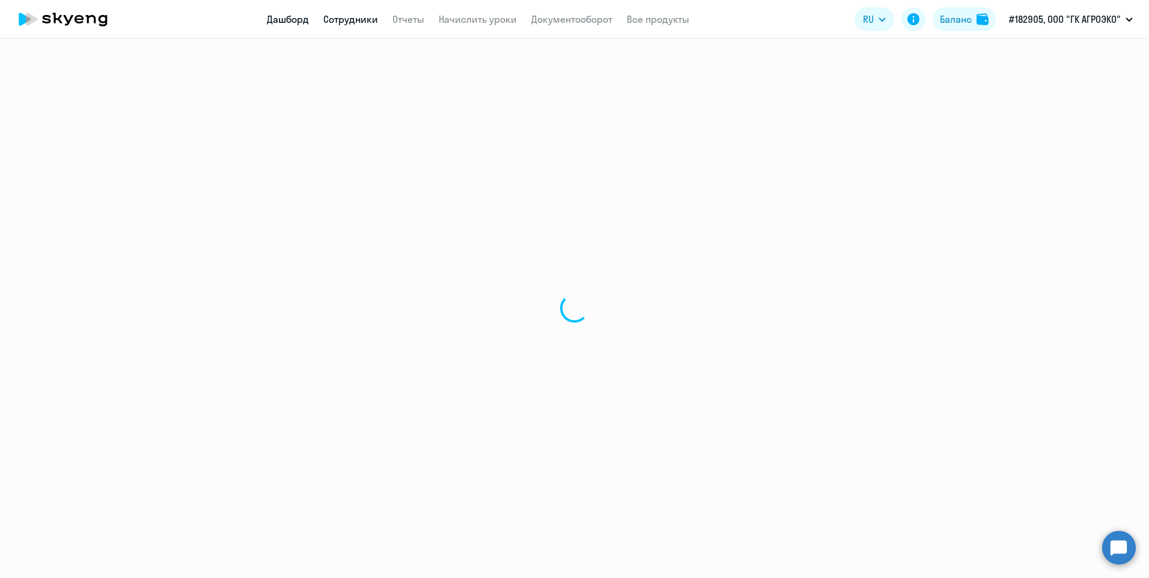
select select "30"
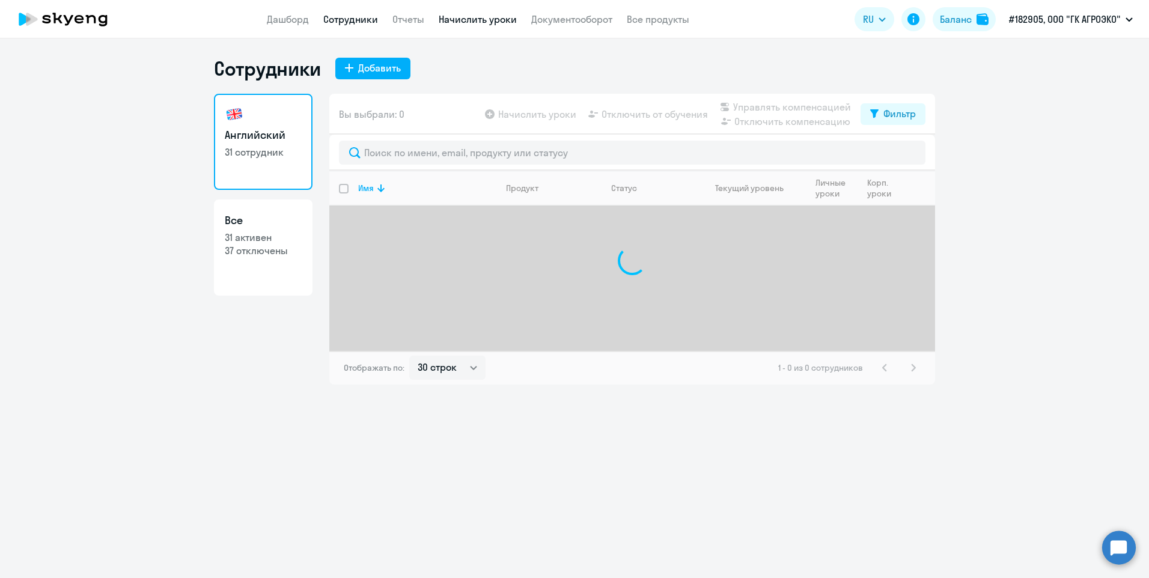
click at [489, 25] on link "Начислить уроки" at bounding box center [478, 19] width 78 height 12
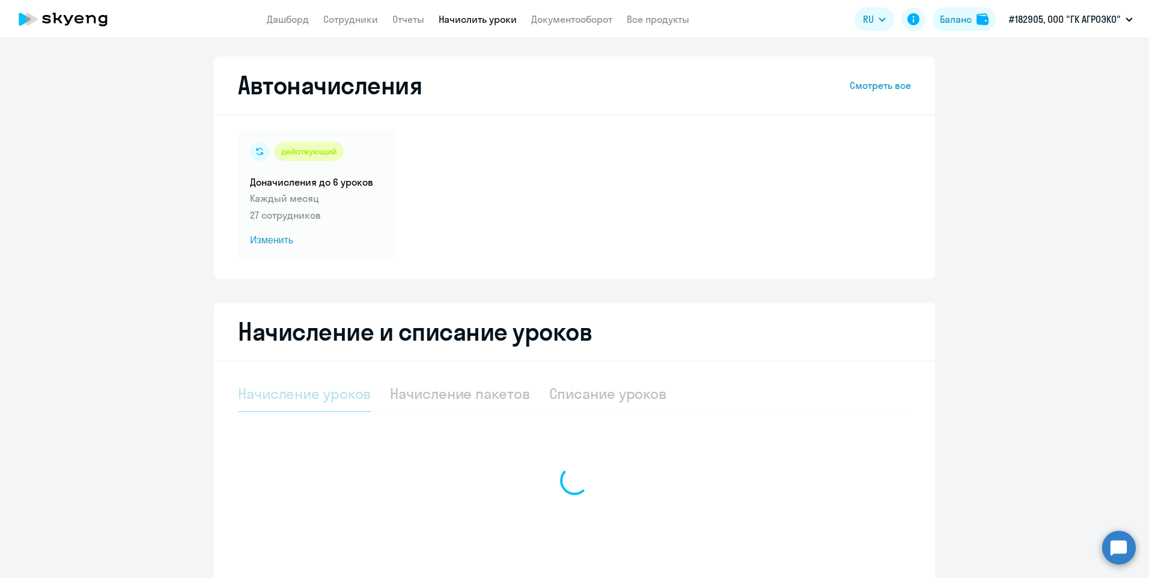
select select "10"
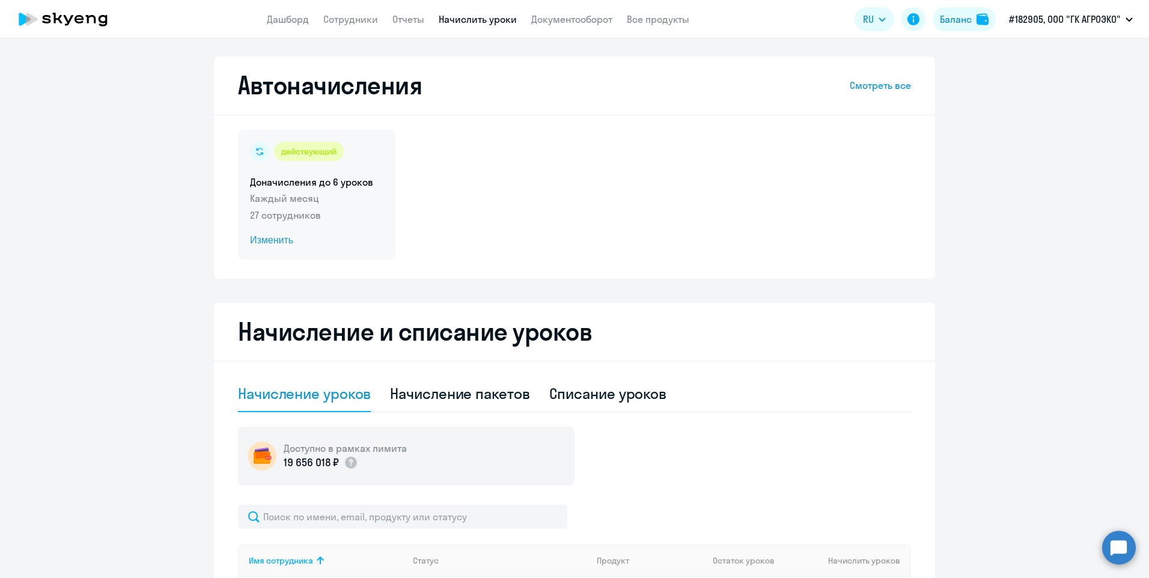
click at [266, 243] on span "Изменить" at bounding box center [316, 240] width 133 height 14
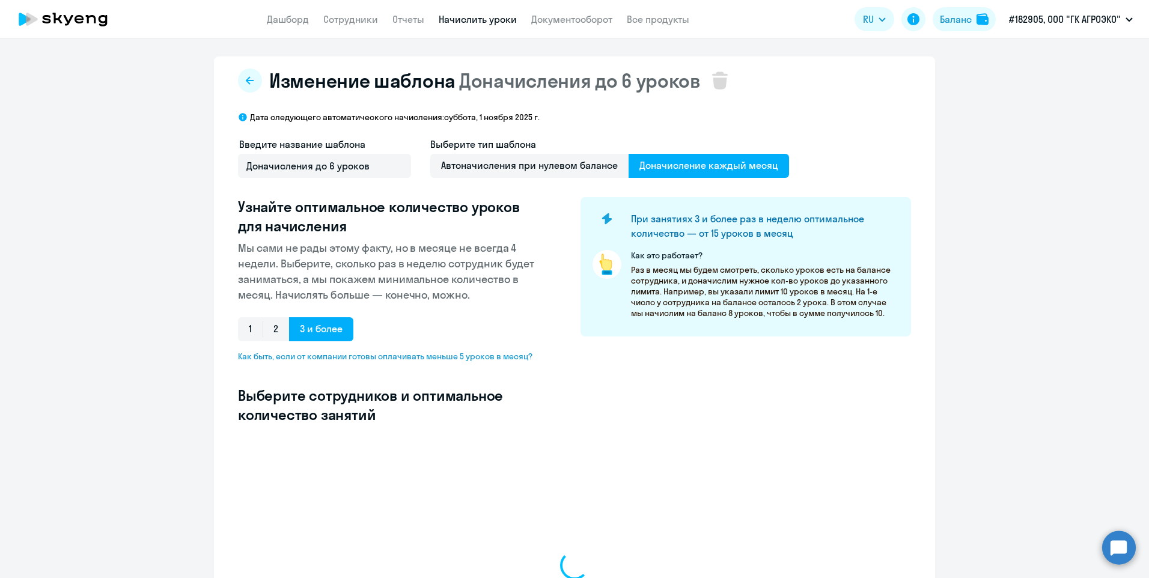
select select "10"
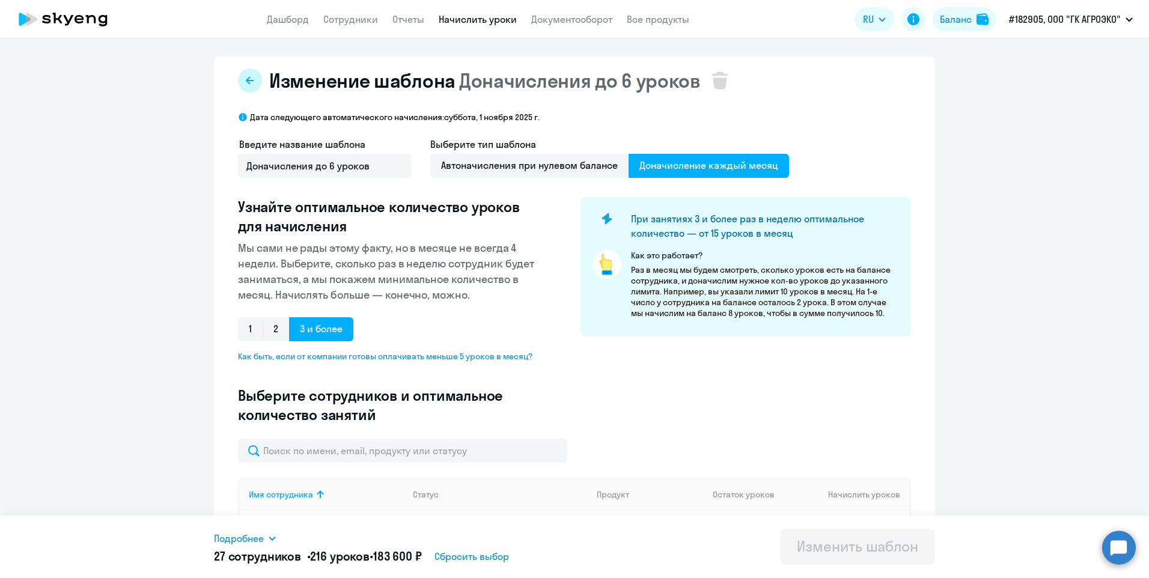
click at [251, 85] on button at bounding box center [250, 81] width 24 height 24
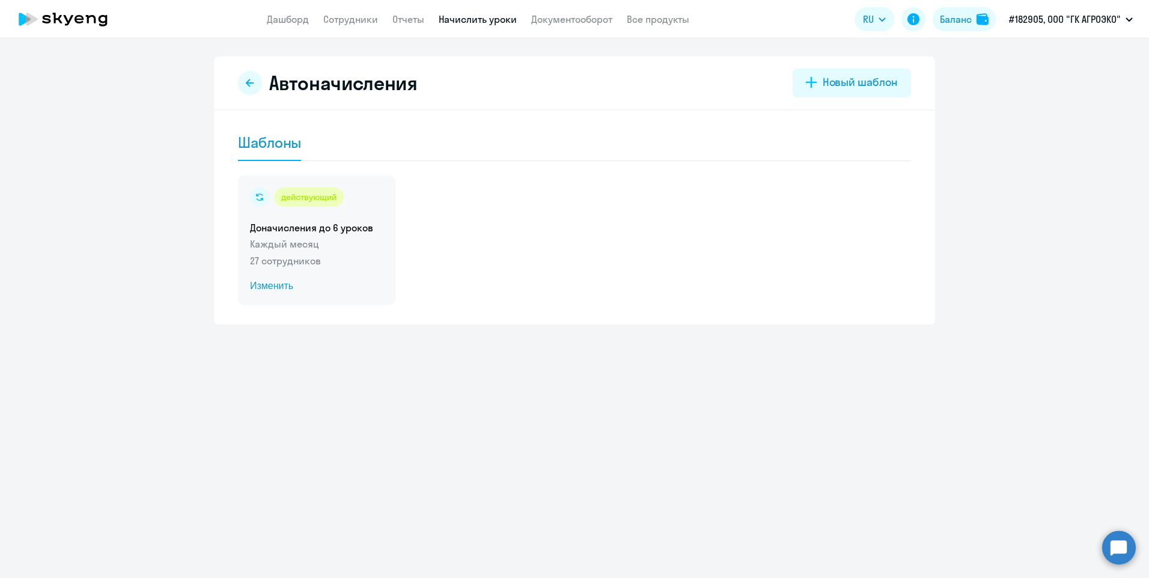
click at [269, 284] on span "Изменить" at bounding box center [316, 286] width 133 height 14
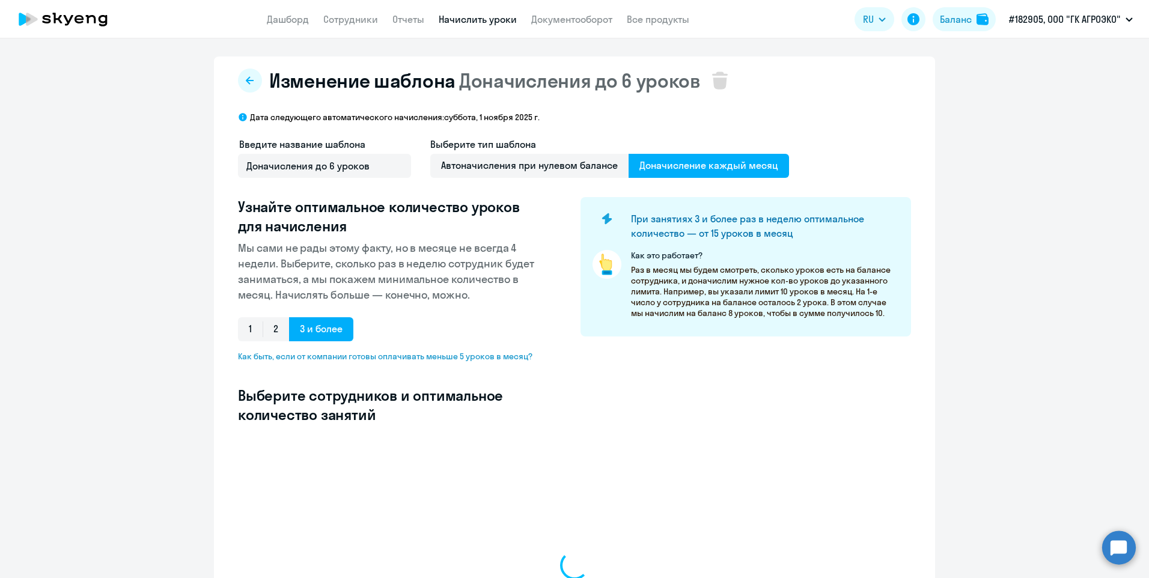
select select "10"
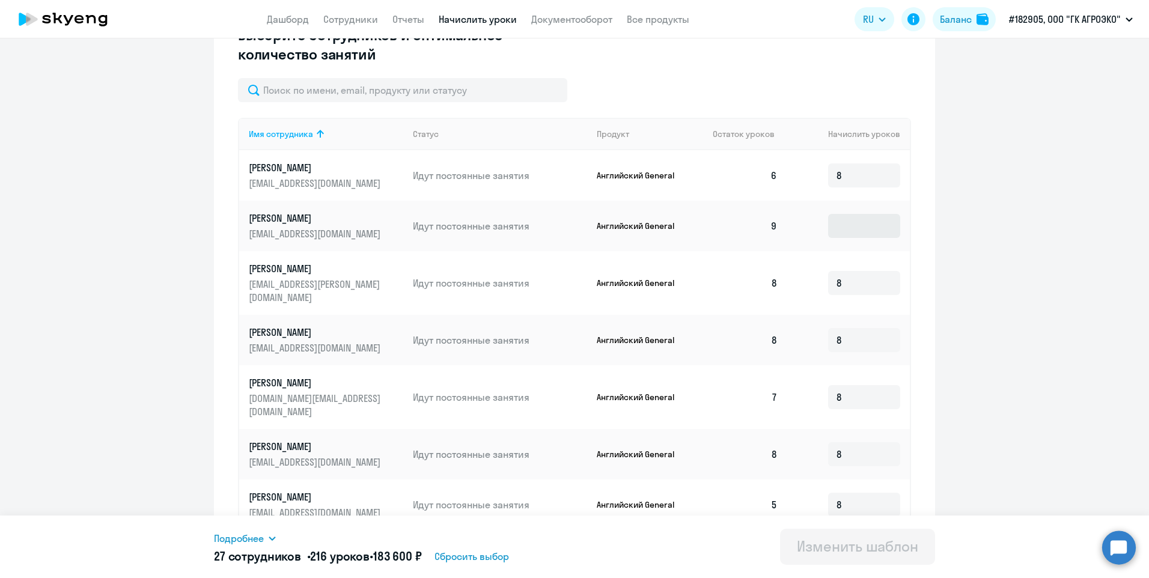
scroll to position [538, 0]
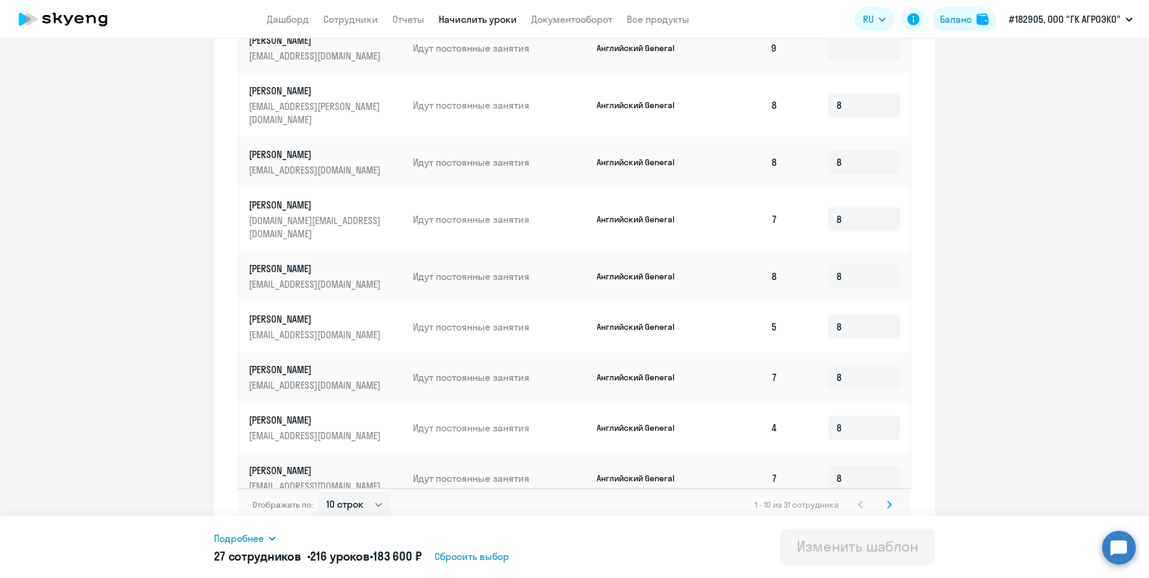
click at [887, 501] on icon at bounding box center [889, 505] width 5 height 8
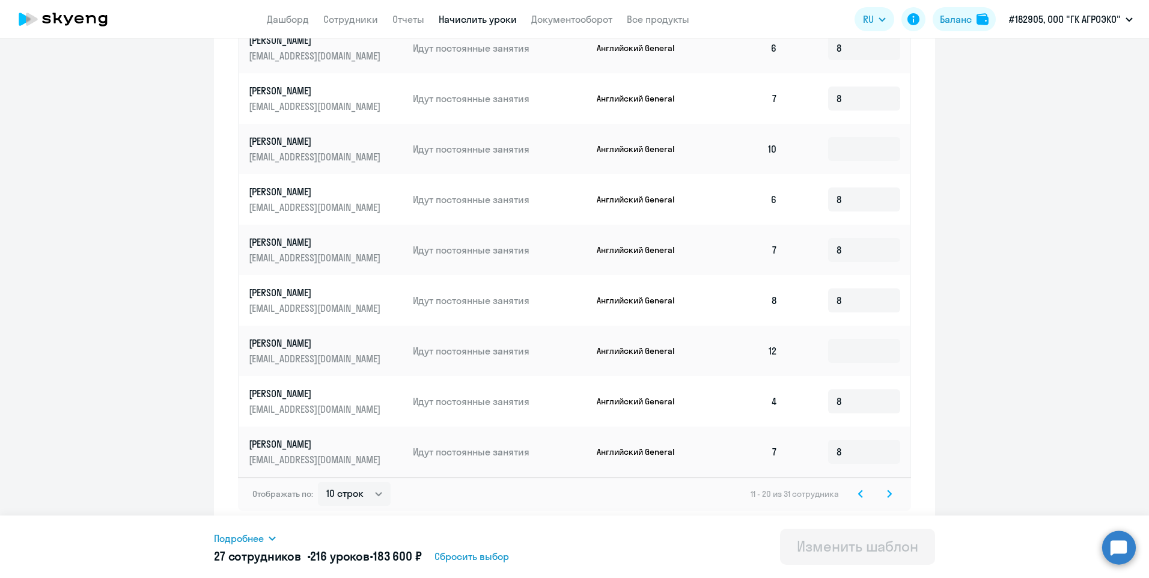
click at [887, 494] on icon at bounding box center [889, 494] width 5 height 8
click at [887, 497] on icon at bounding box center [889, 494] width 5 height 8
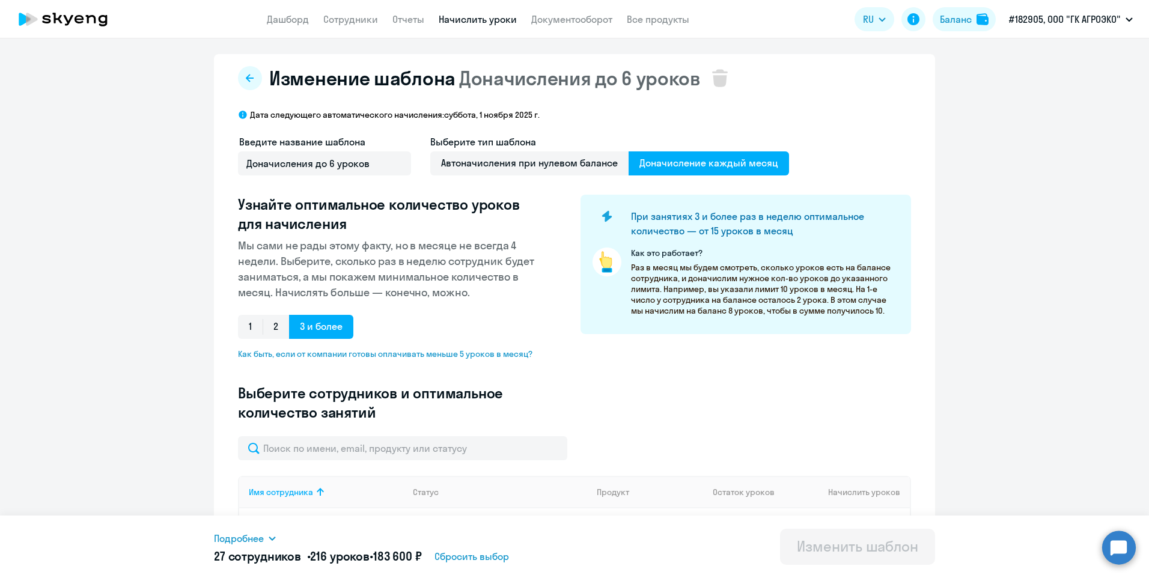
scroll to position [1, 0]
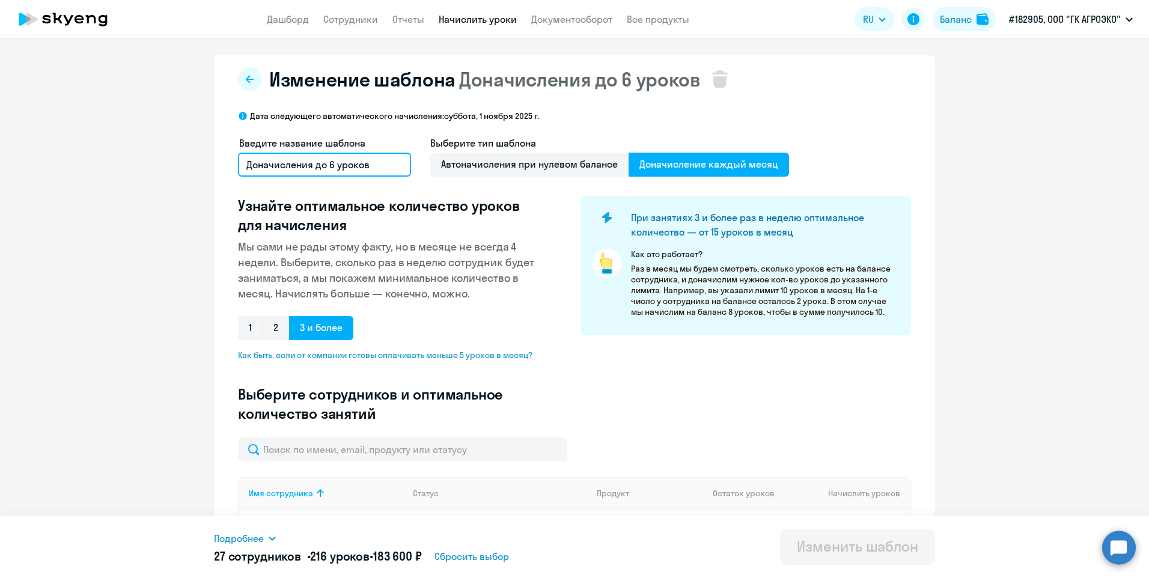
click at [341, 162] on input "Доначисления до 6 уроков" at bounding box center [324, 165] width 173 height 24
click at [329, 166] on input "Доначисления до 6 уроков" at bounding box center [324, 165] width 173 height 24
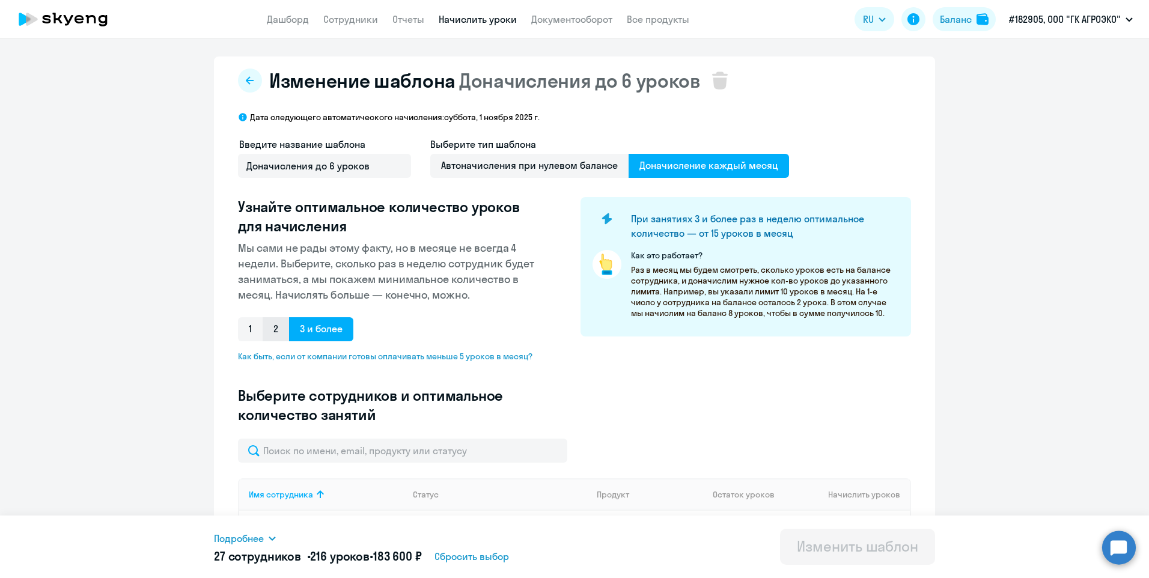
click at [273, 332] on span "2" at bounding box center [276, 329] width 26 height 24
click at [0, 0] on input "2" at bounding box center [0, 0] width 0 height 0
click at [248, 332] on span "1" at bounding box center [250, 329] width 25 height 24
click at [0, 0] on input "1" at bounding box center [0, 0] width 0 height 0
click at [305, 329] on span "3 и более" at bounding box center [321, 329] width 64 height 24
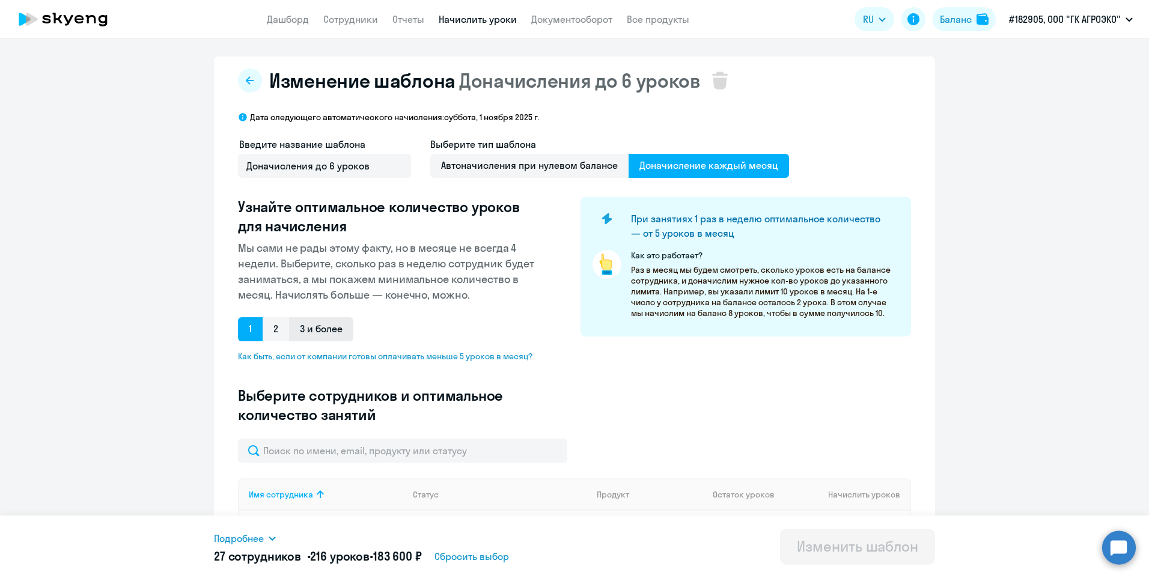
click at [0, 0] on input "3 и более" at bounding box center [0, 0] width 0 height 0
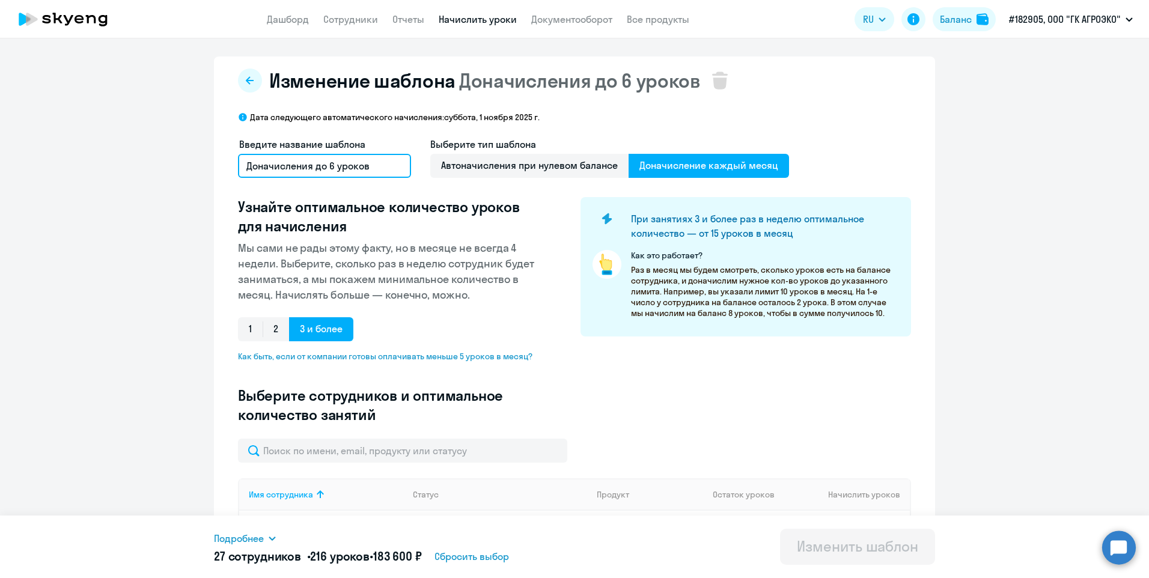
drag, startPoint x: 323, startPoint y: 166, endPoint x: 331, endPoint y: 165, distance: 8.6
click at [331, 165] on input "Доначисления до 6 уроков" at bounding box center [324, 166] width 173 height 24
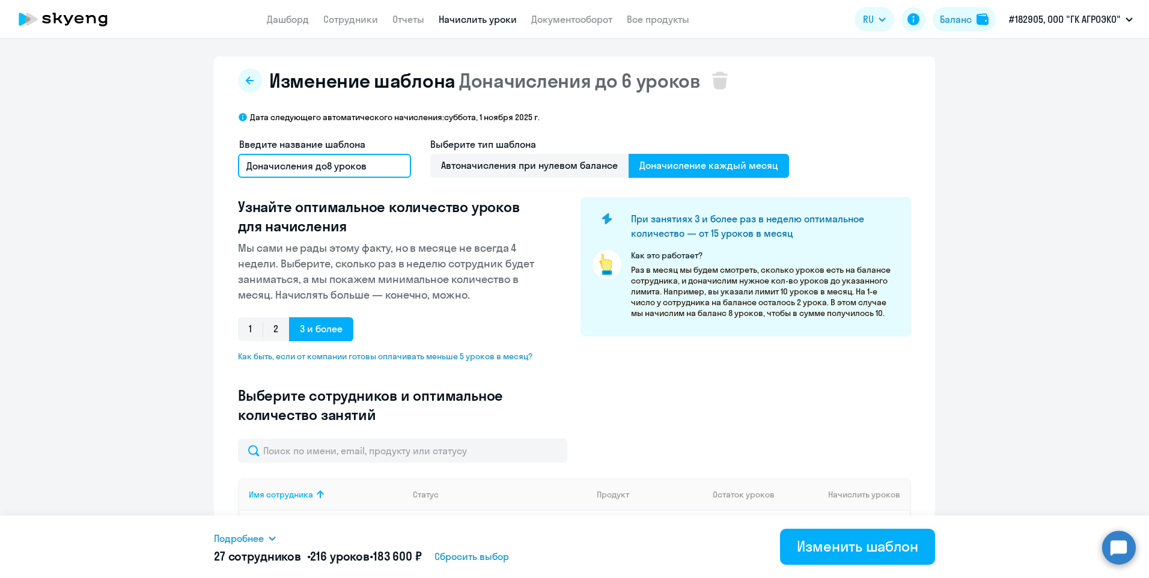
click at [320, 165] on input "Доначисления до8 уроков" at bounding box center [324, 166] width 173 height 24
type input "Доначисления до 8 уроков"
click at [411, 175] on div "Введите название шаблона Доначисления до 8 уроков Выберите тип шаблона Автоначи…" at bounding box center [574, 163] width 673 height 53
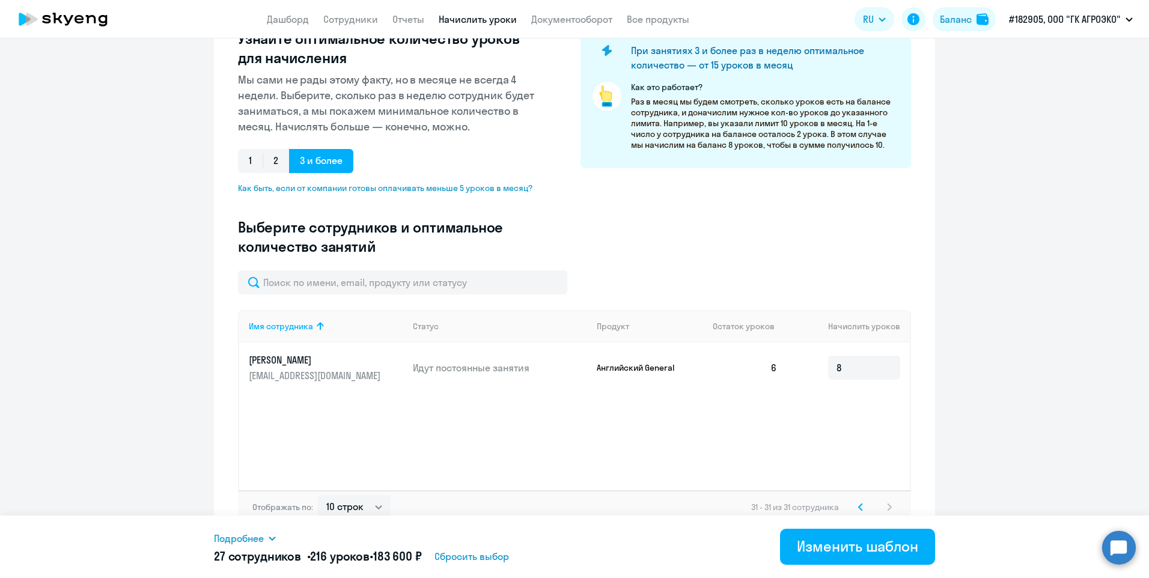
scroll to position [181, 0]
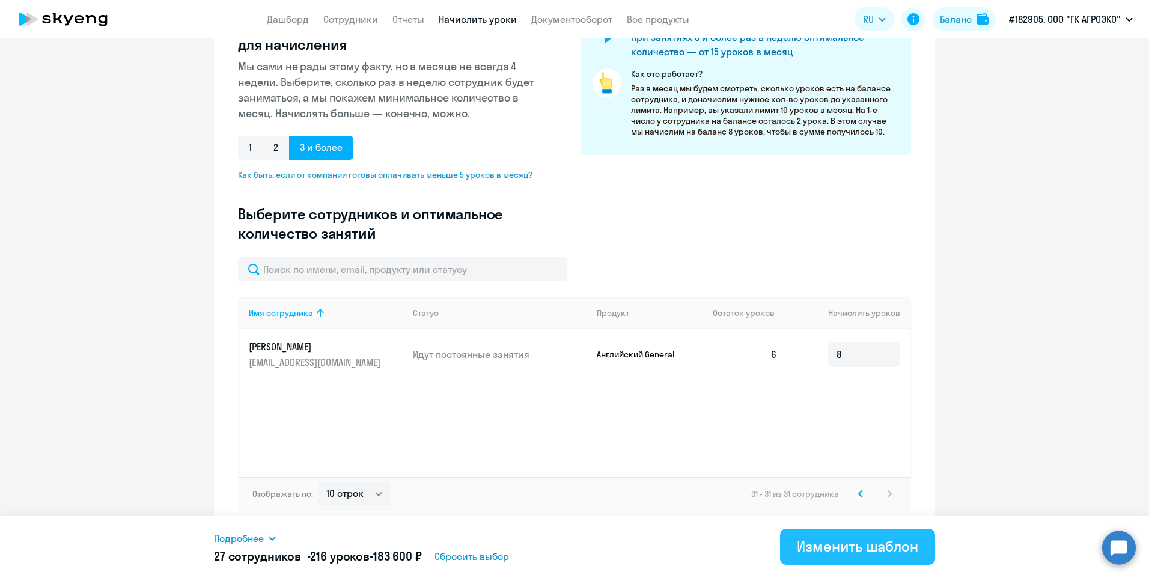
click at [849, 553] on div "Изменить шаблон" at bounding box center [857, 546] width 121 height 19
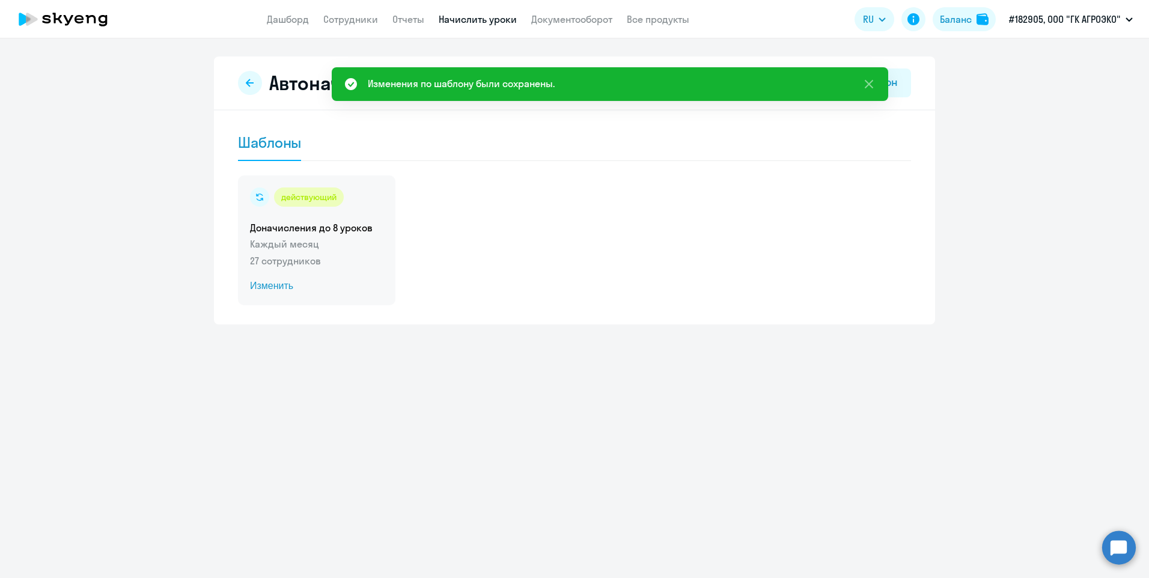
click at [275, 287] on span "Изменить" at bounding box center [316, 286] width 133 height 14
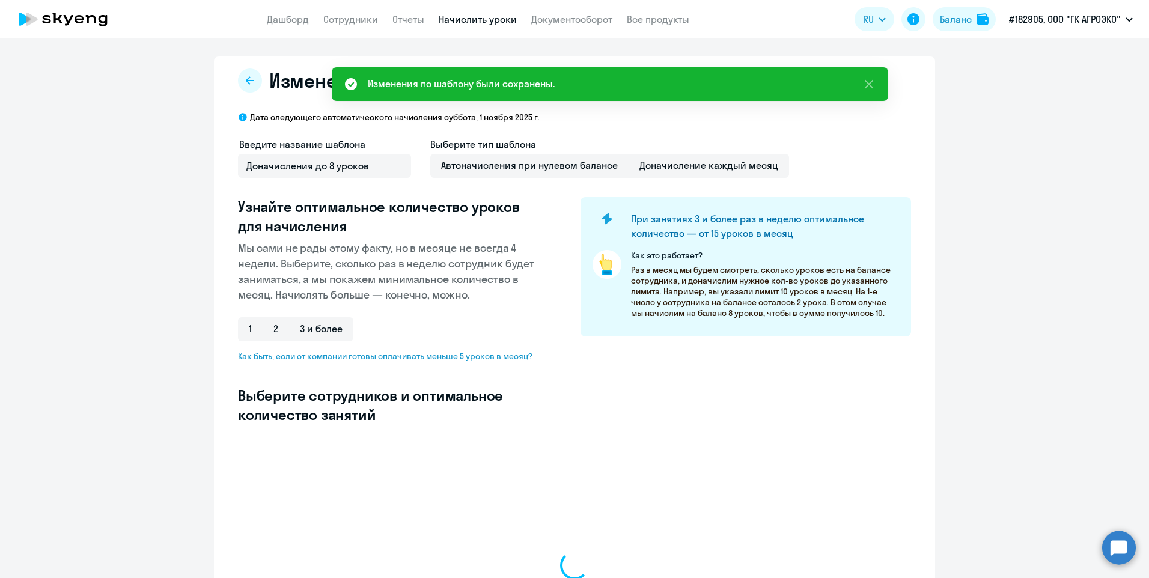
select select "10"
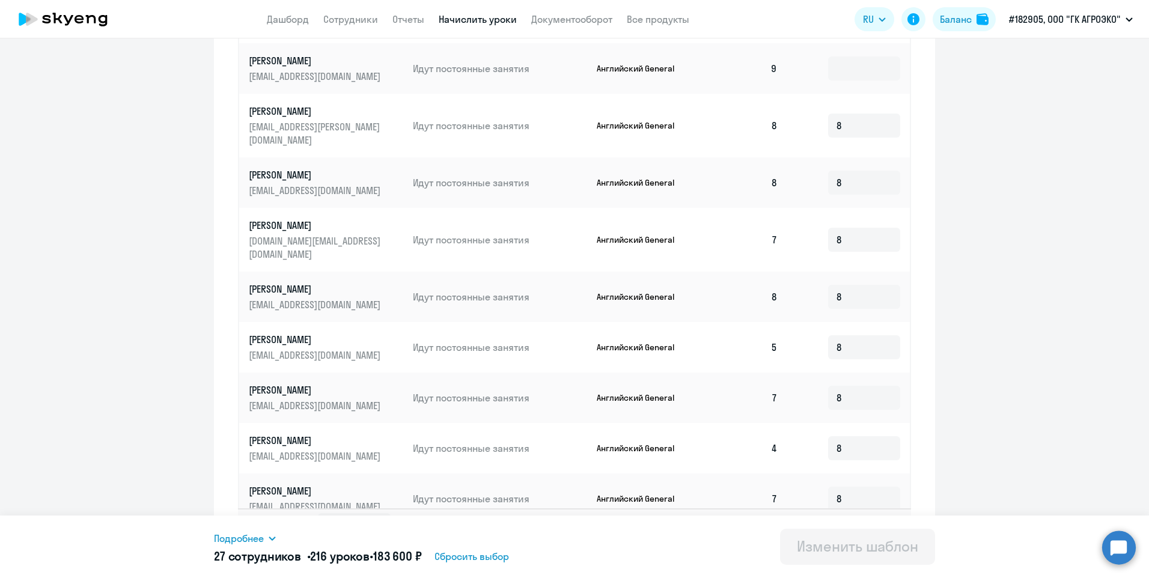
scroll to position [538, 0]
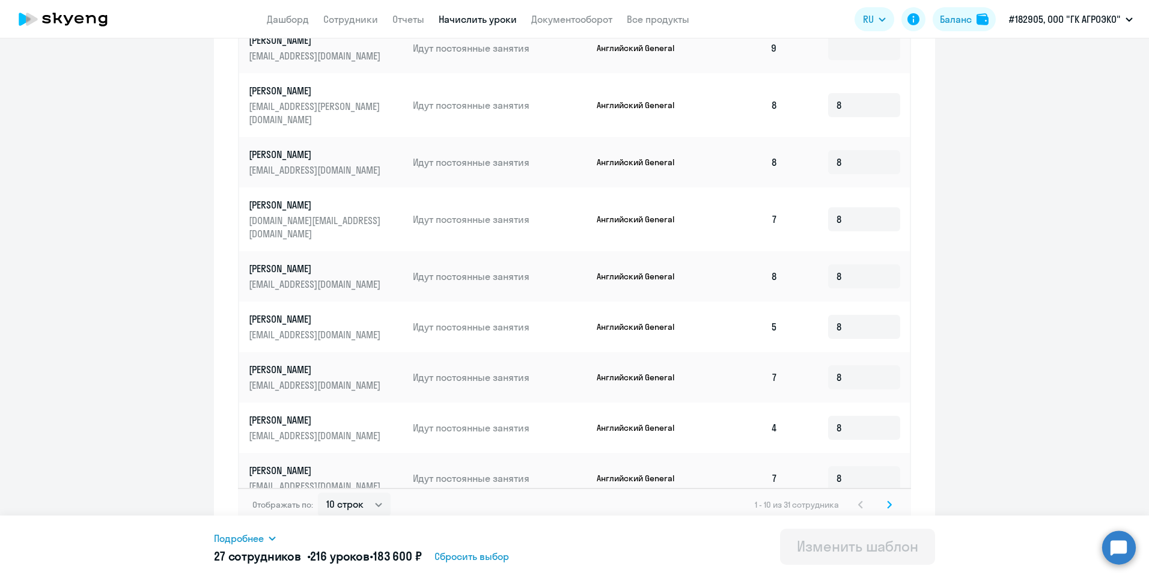
click at [885, 498] on svg-icon at bounding box center [889, 505] width 14 height 14
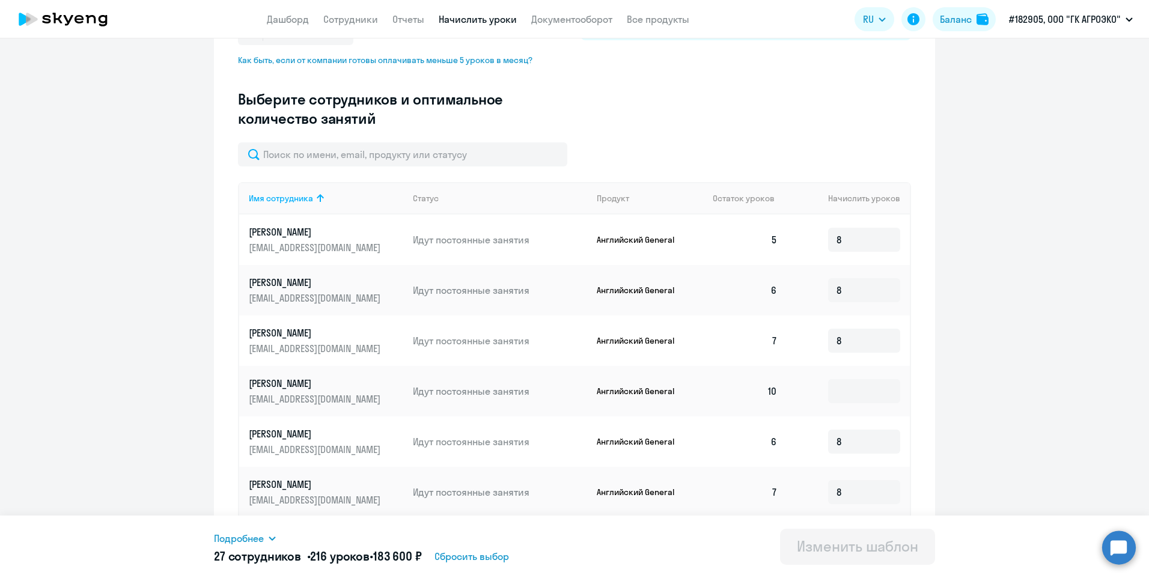
scroll to position [118, 0]
